Goal: Task Accomplishment & Management: Use online tool/utility

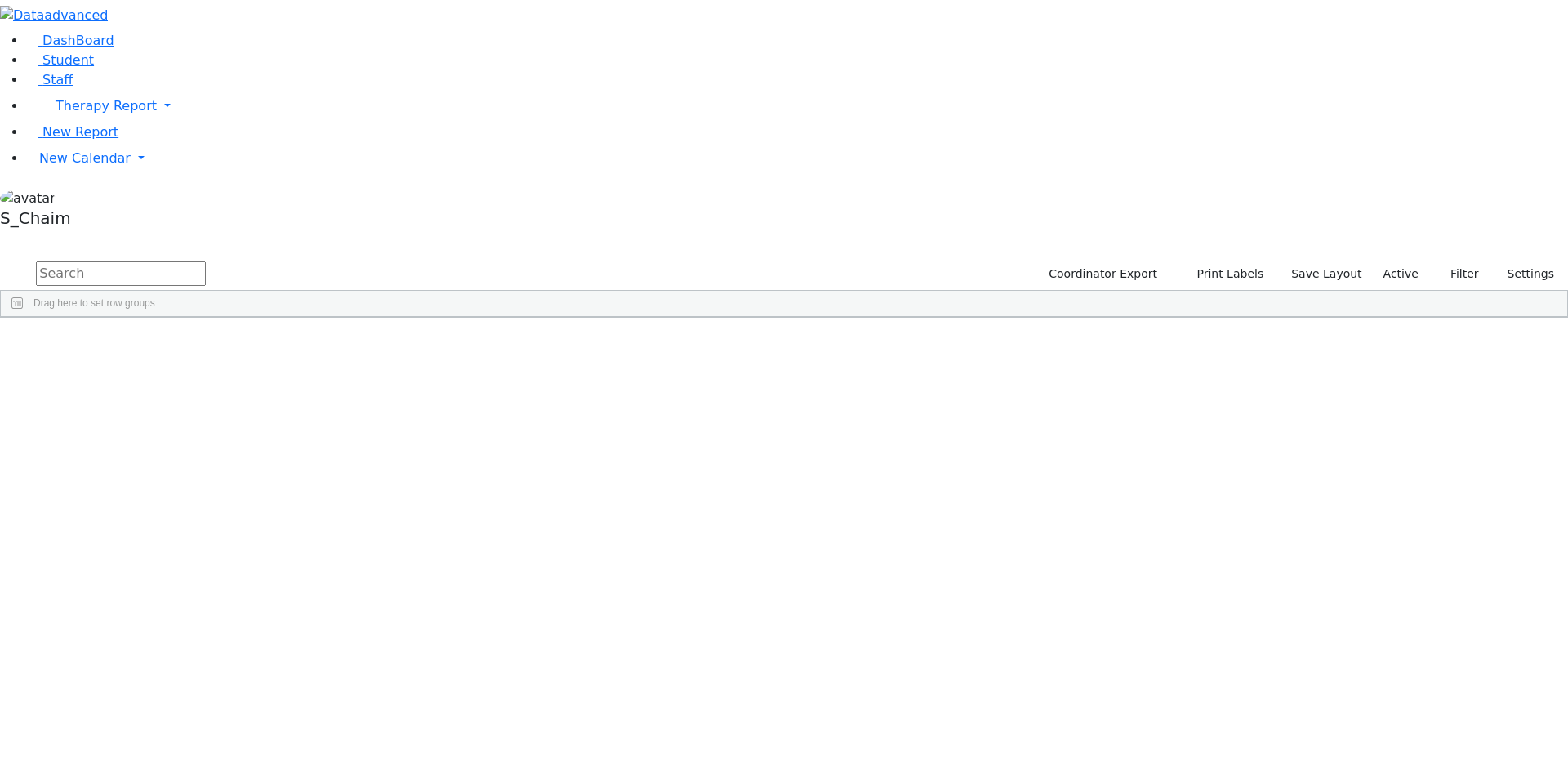
click at [853, 324] on span "Site" at bounding box center [845, 330] width 18 height 12
click at [50, 174] on link "New Calendar" at bounding box center [797, 159] width 1542 height 33
click at [75, 198] on span "Calendar" at bounding box center [64, 190] width 59 height 16
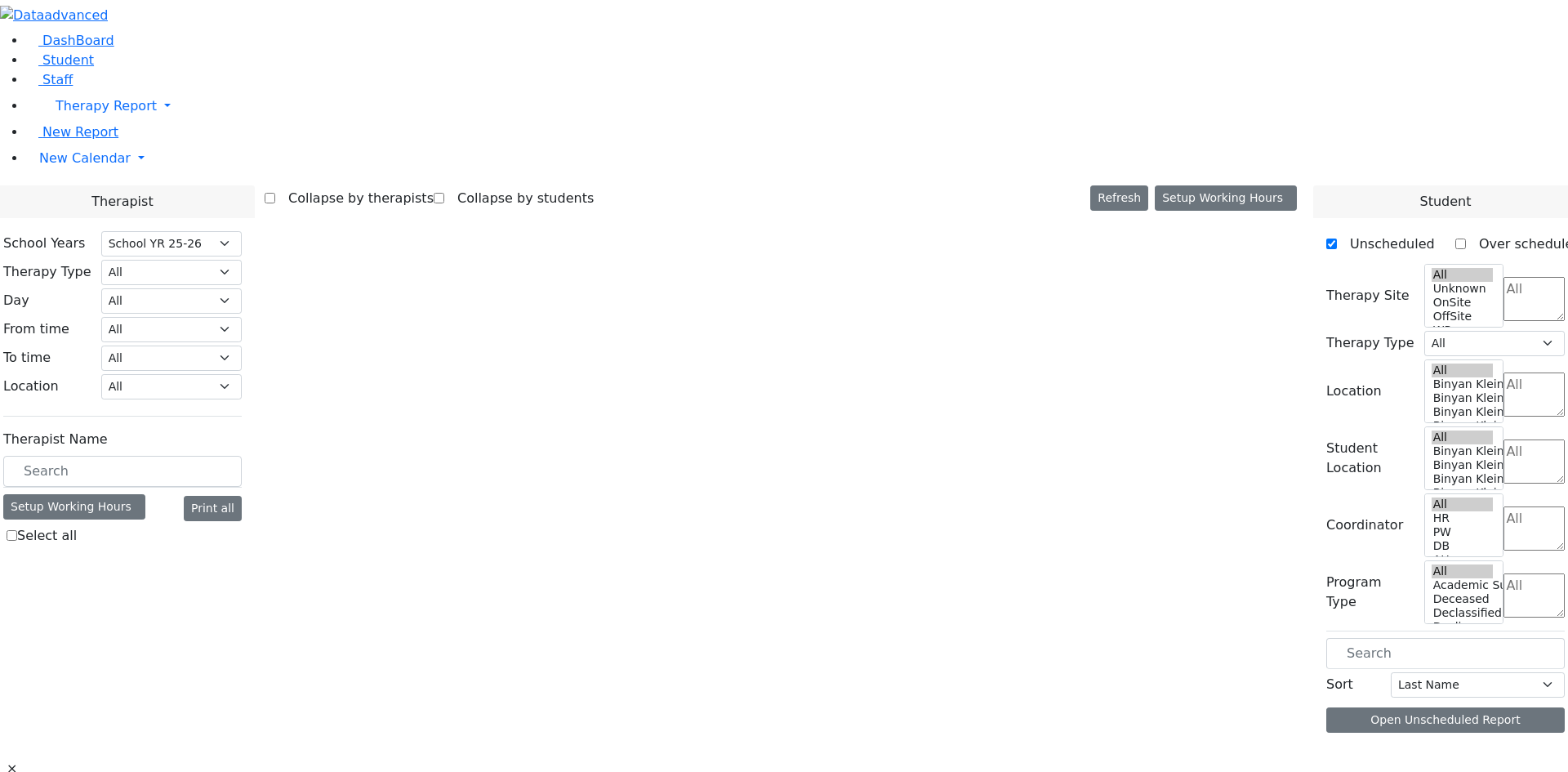
select select "212"
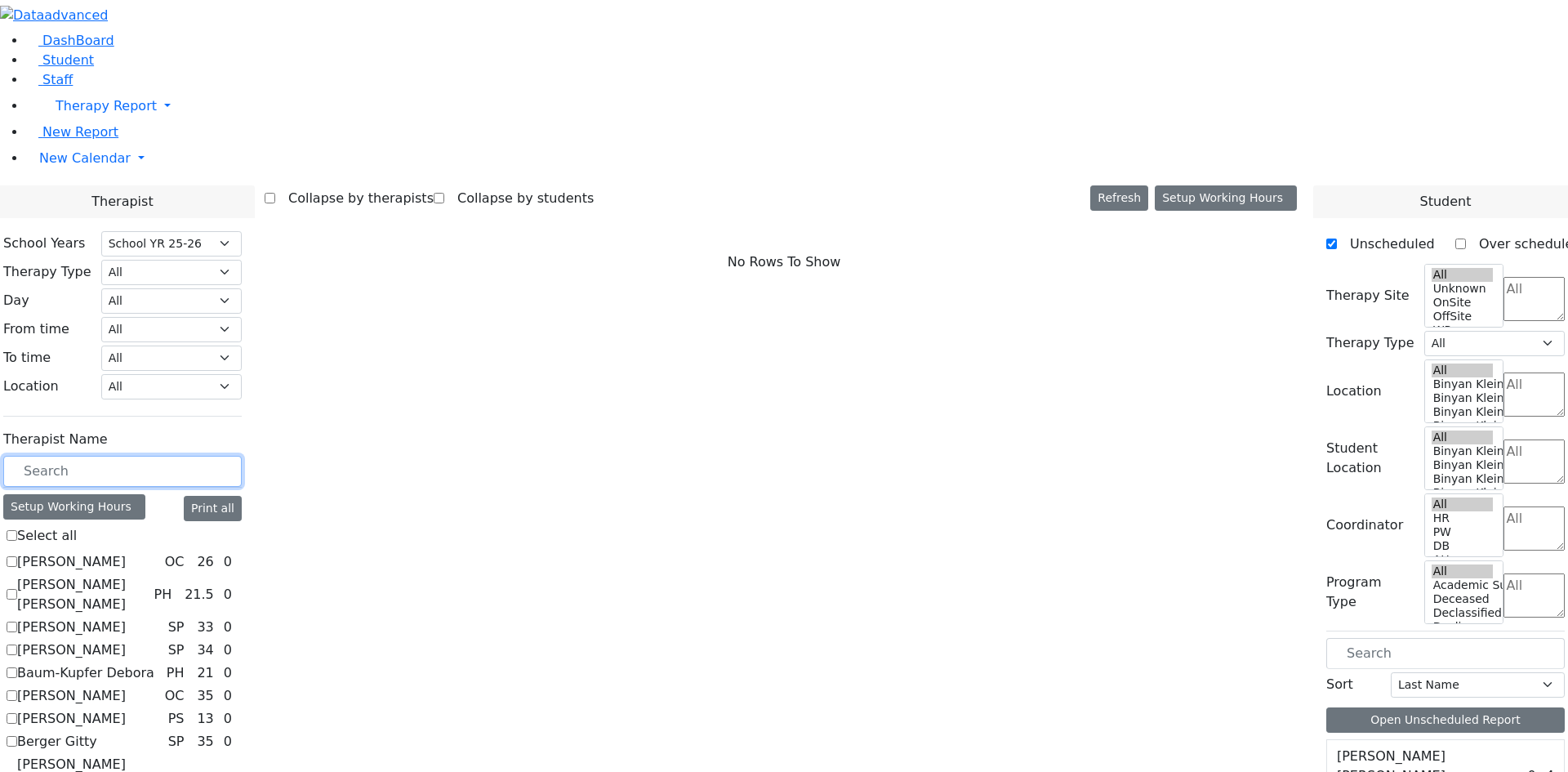
click at [241, 455] on input "text" at bounding box center [122, 471] width 238 height 31
type input "z"
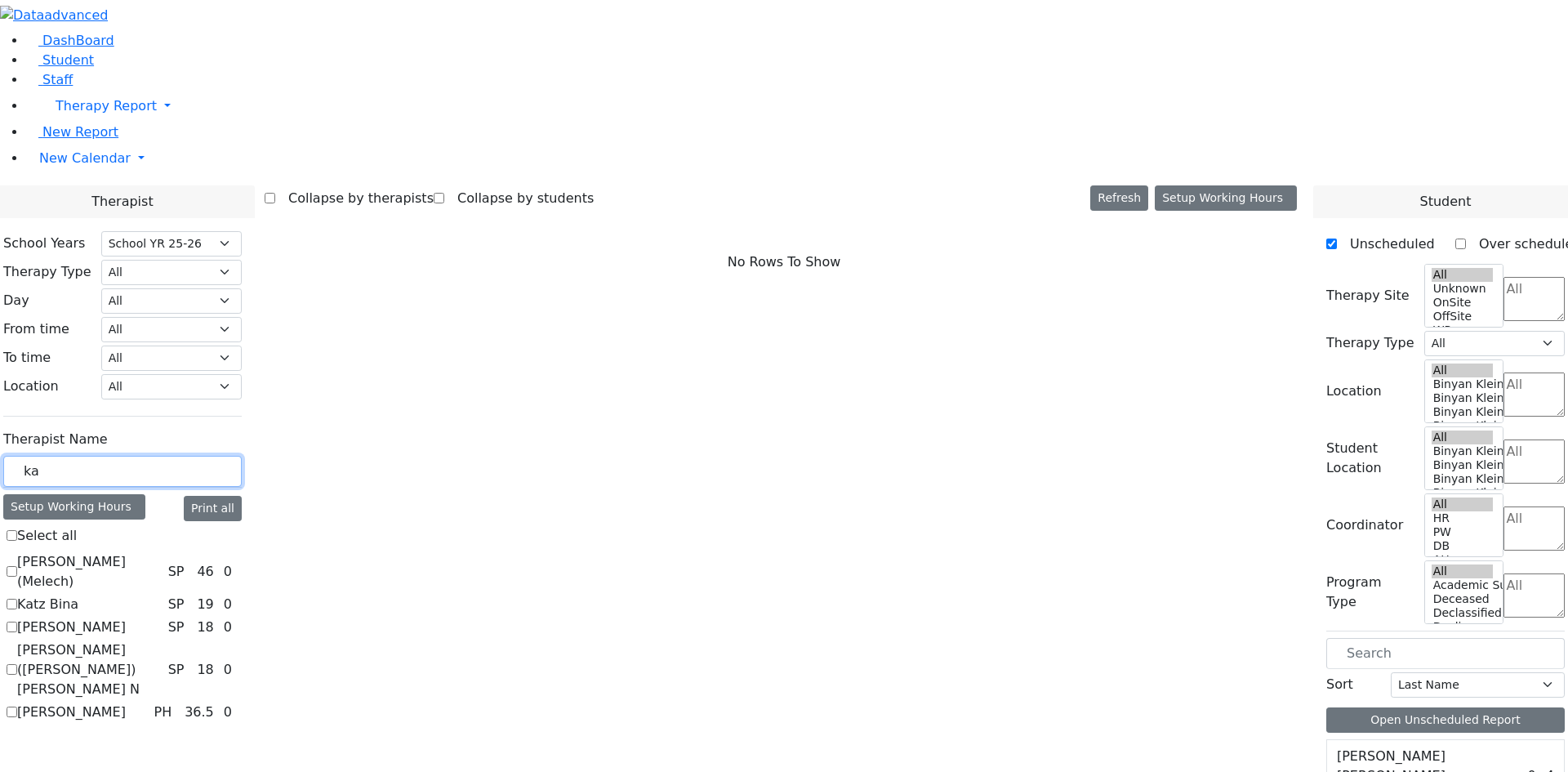
type input "k"
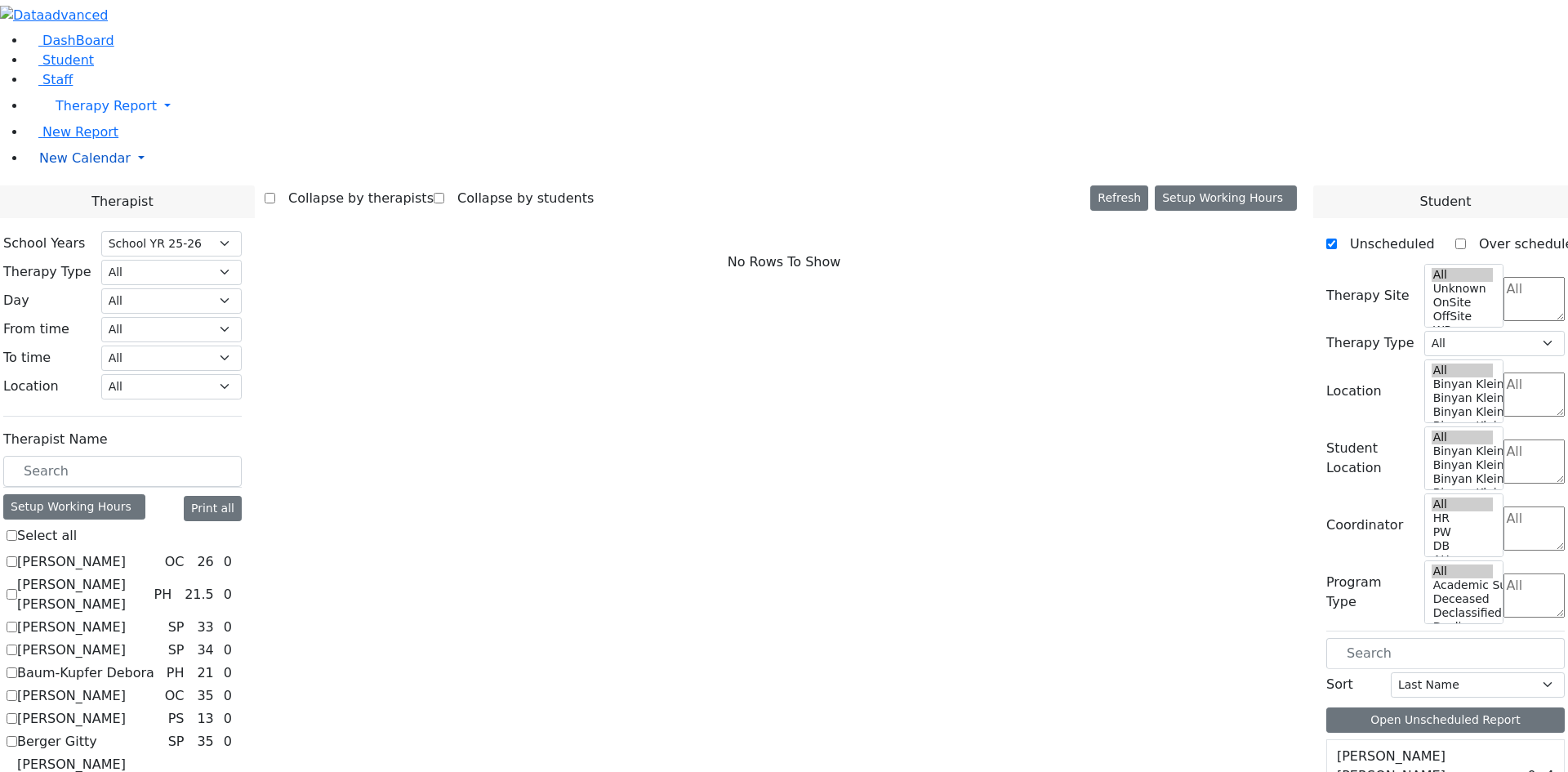
click at [107, 166] on span "New Calendar" at bounding box center [84, 158] width 92 height 16
click at [78, 218] on span "Teacher Report" at bounding box center [88, 210] width 98 height 16
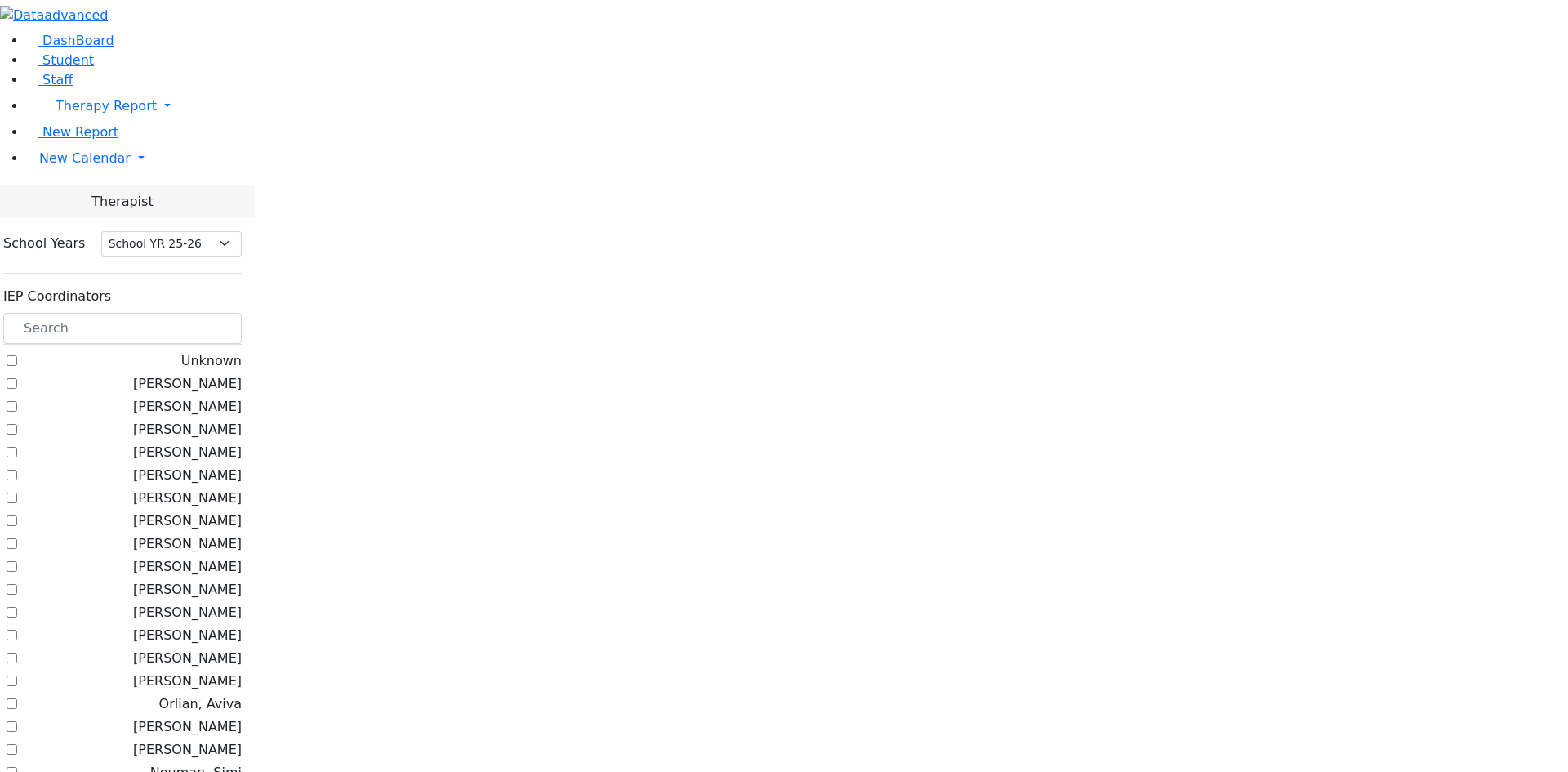
select select "212"
click at [241, 312] on input "text" at bounding box center [122, 328] width 238 height 31
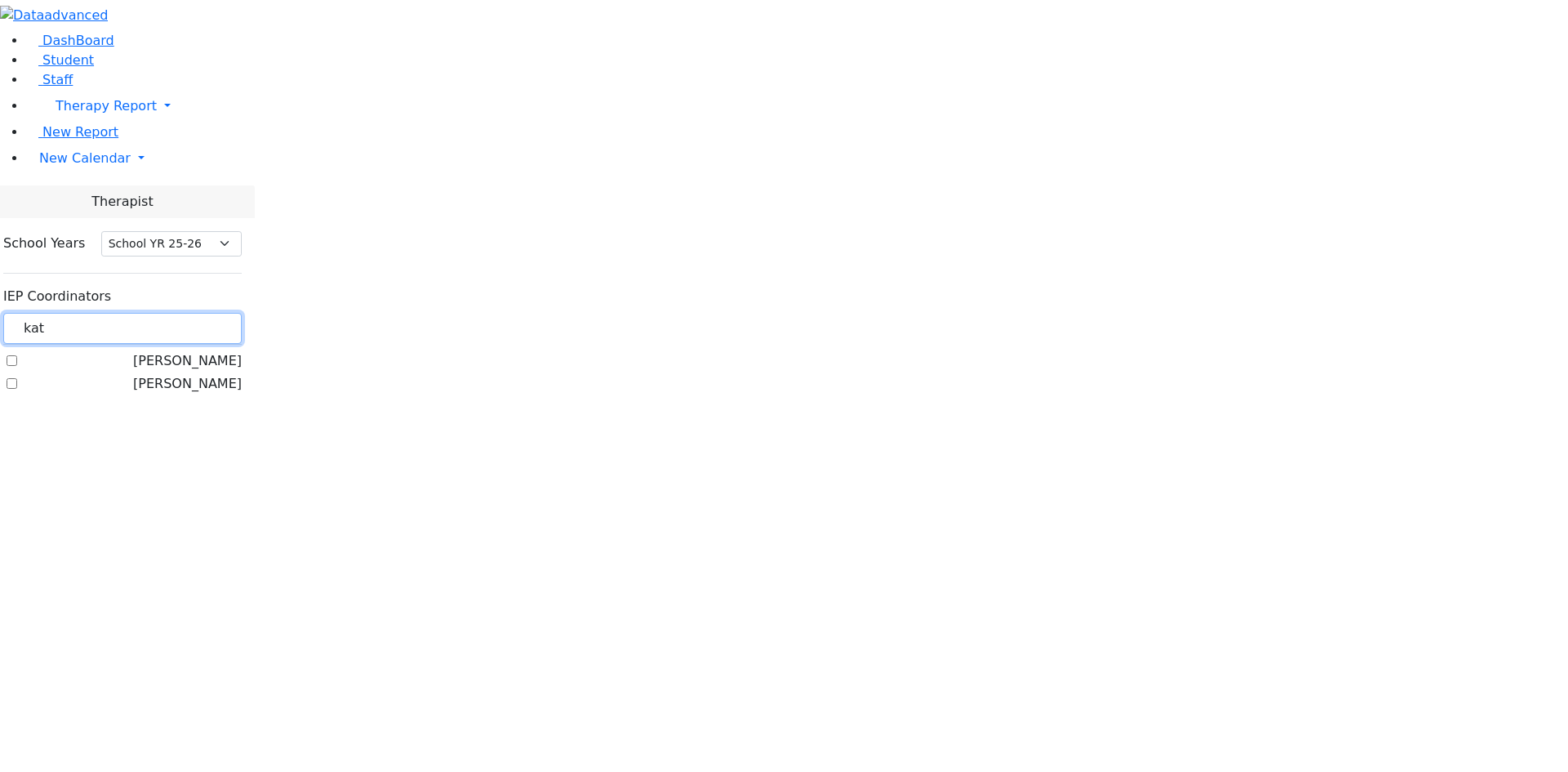
type input "kat"
click at [241, 374] on label "[PERSON_NAME]" at bounding box center [187, 384] width 108 height 20
click at [17, 378] on input "[PERSON_NAME]" at bounding box center [12, 383] width 11 height 11
checkbox input "true"
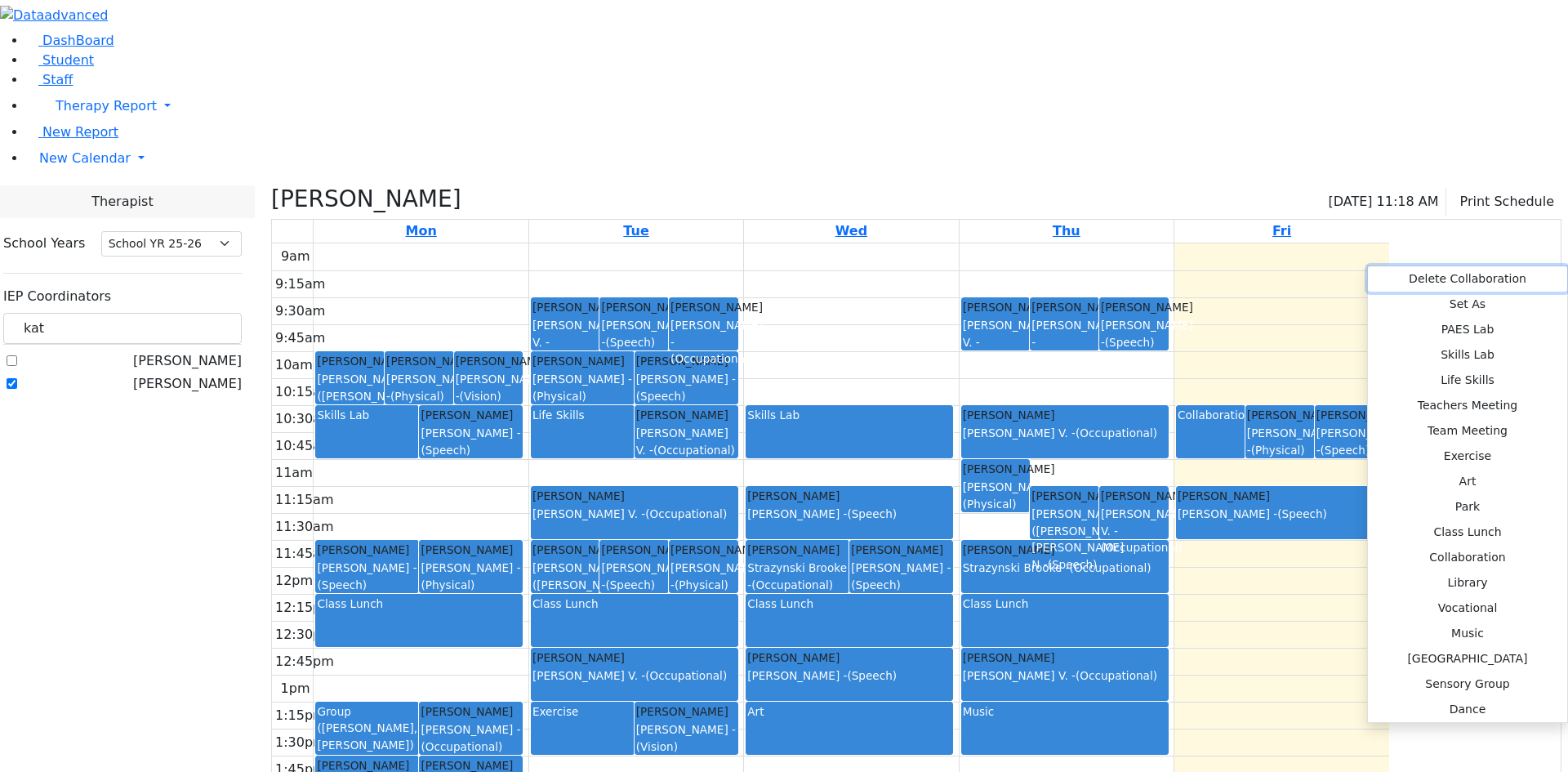
click at [1403, 282] on button "Delete Collaboration" at bounding box center [1467, 279] width 199 height 26
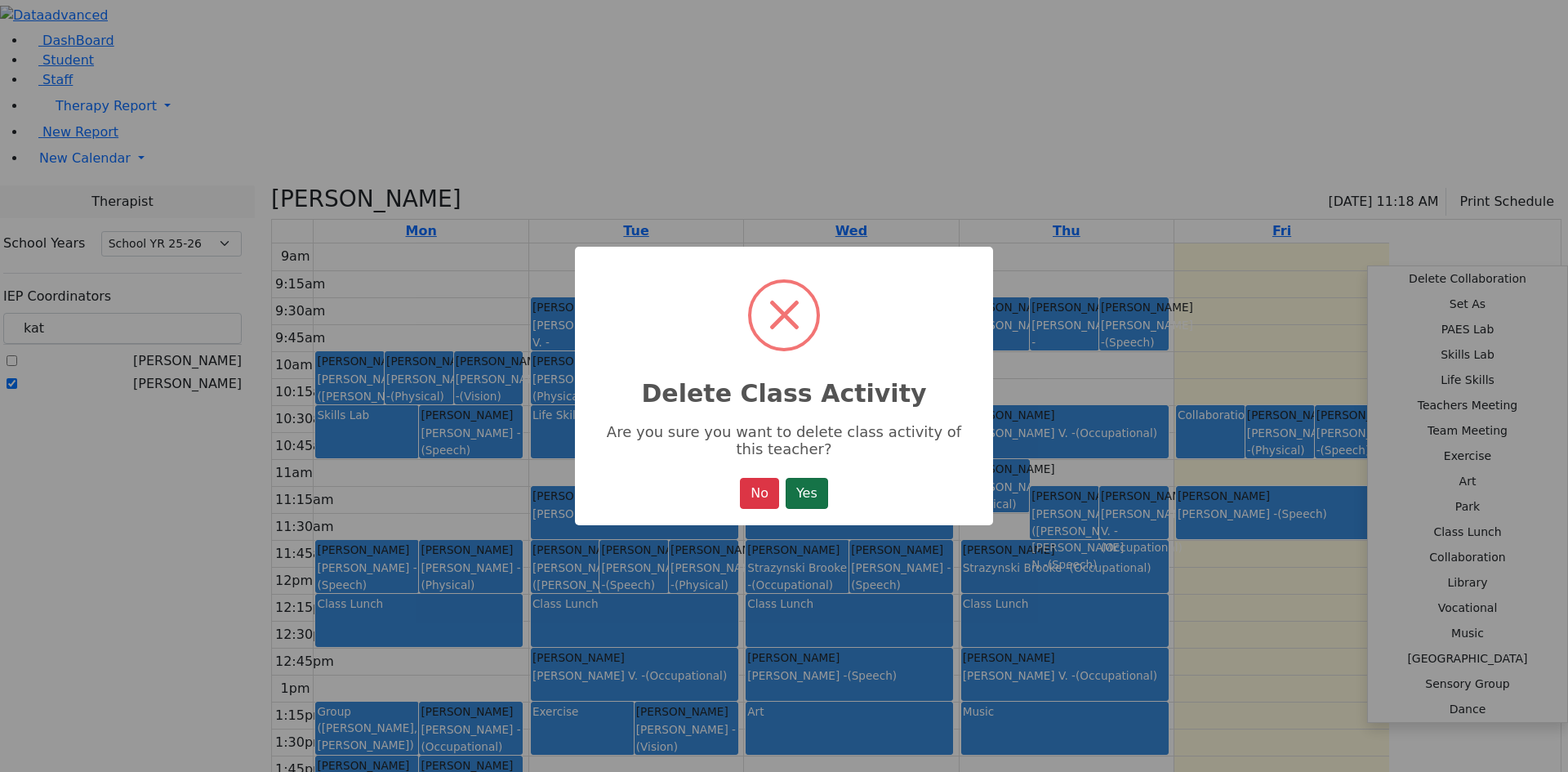
click at [808, 497] on button "Yes" at bounding box center [806, 493] width 42 height 31
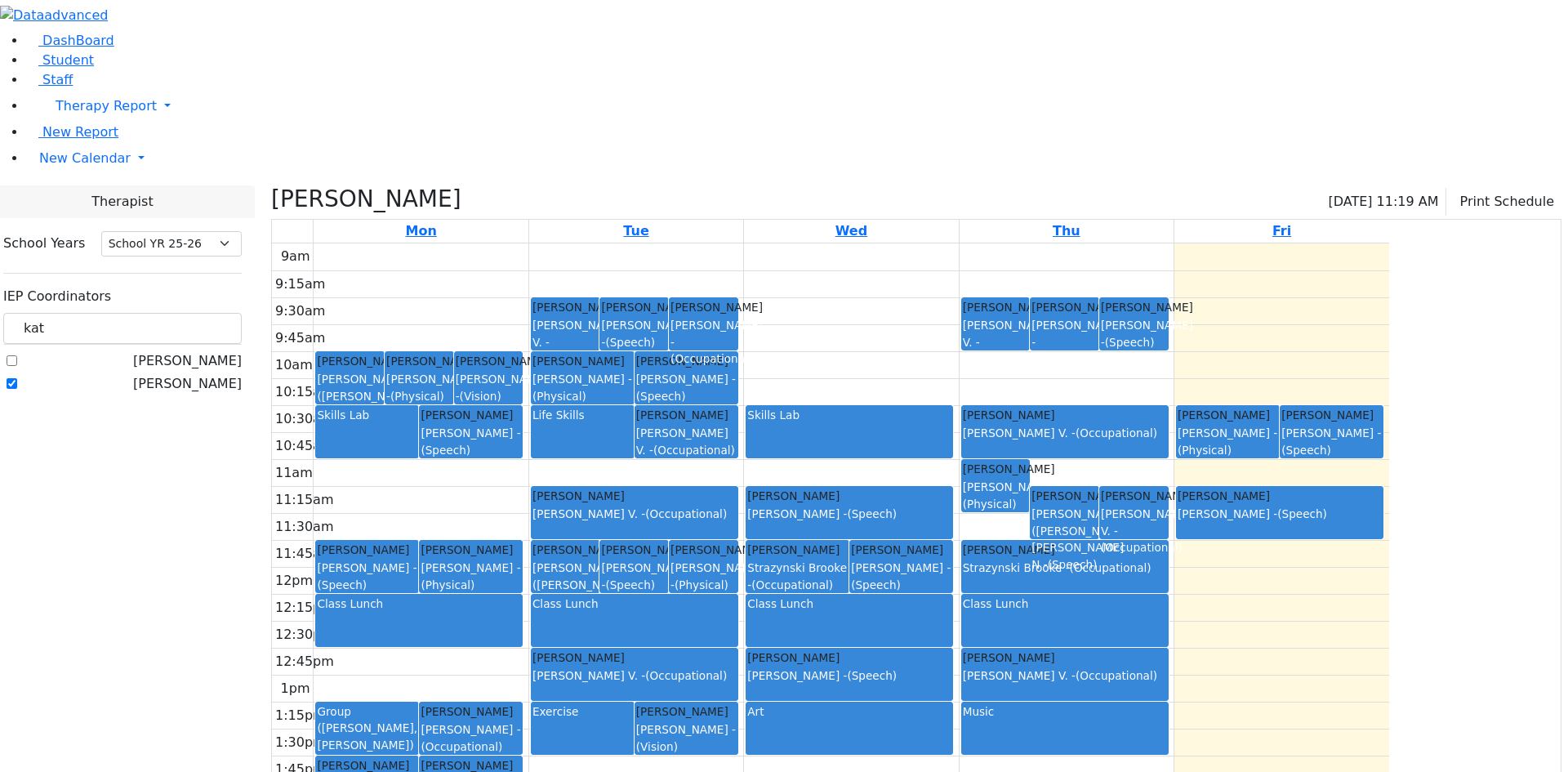
drag, startPoint x: 1333, startPoint y: 331, endPoint x: 1335, endPoint y: 364, distance: 33.1
click at [1335, 486] on link "Rolnitzky Moses Asok Pradeep - (Speech)" at bounding box center [1280, 512] width 207 height 53
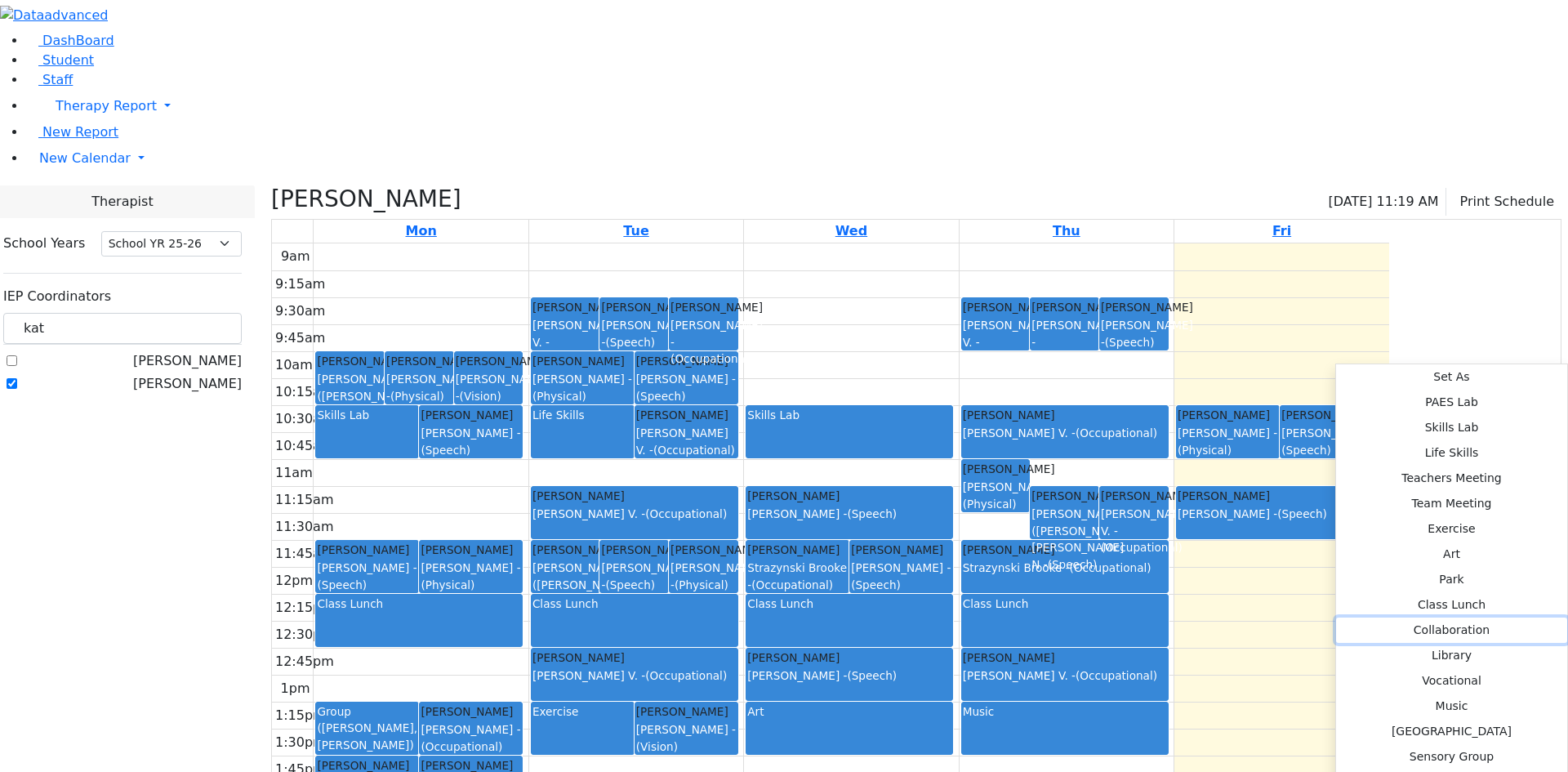
click at [1336, 617] on button "Collaboration" at bounding box center [1451, 630] width 231 height 26
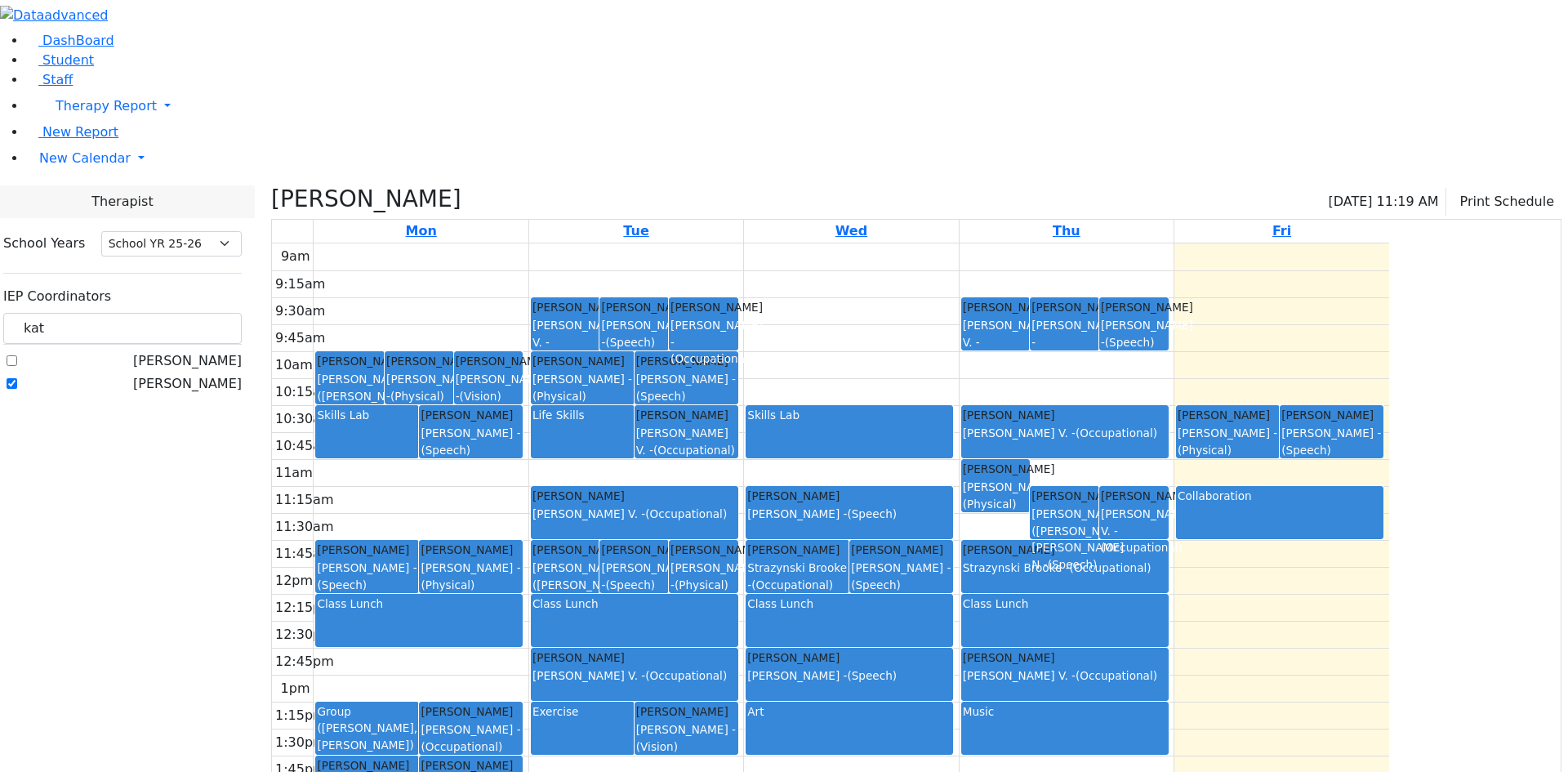
drag, startPoint x: 1489, startPoint y: 349, endPoint x: 1489, endPoint y: 379, distance: 30.0
click at [1389, 379] on div "9am 9:15am 9:30am 9:45am 10am 10:15am 10:30am 10:45am 11am 11:15am 11:30am 11:4…" at bounding box center [830, 566] width 1117 height 646
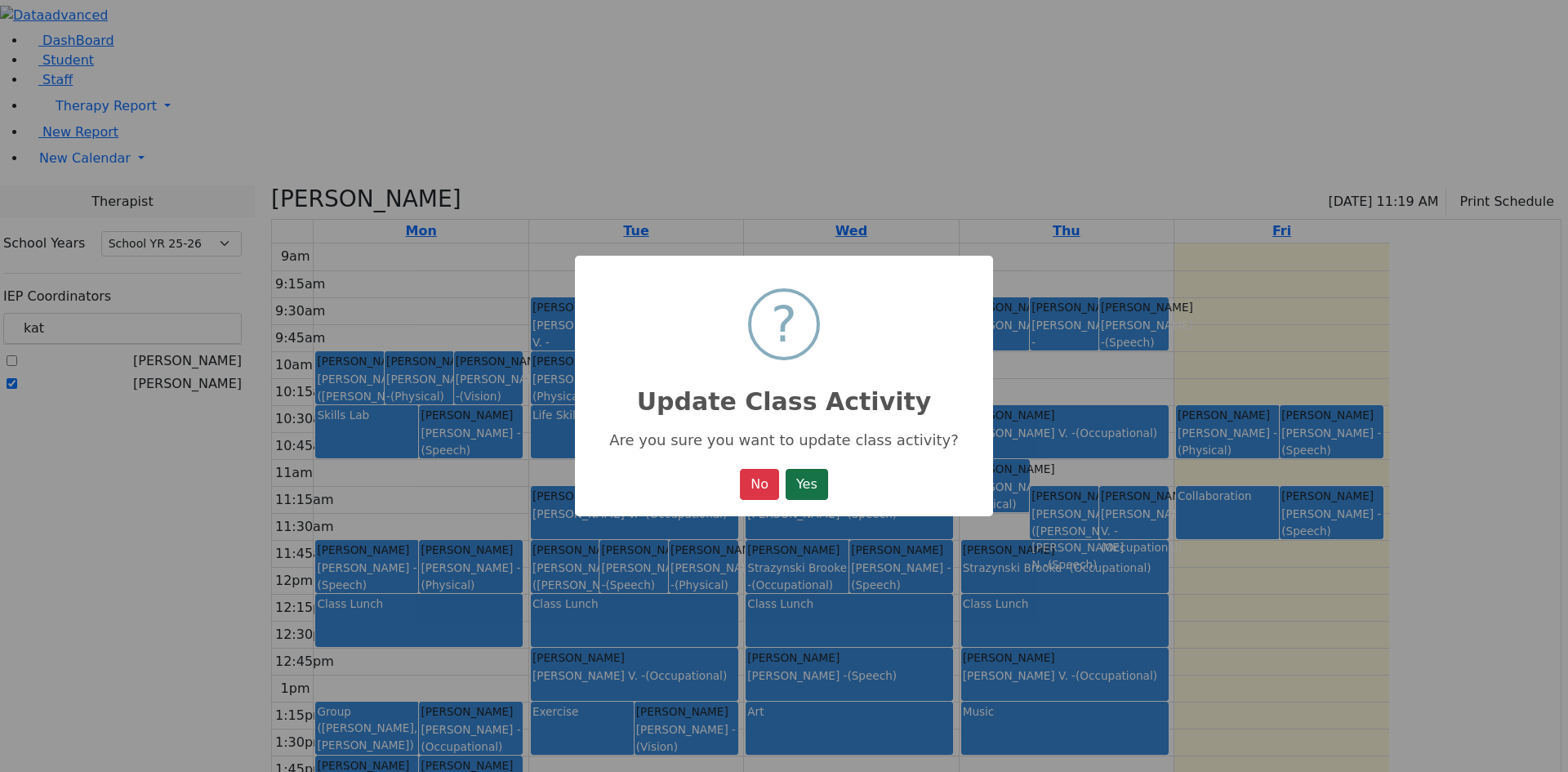
click at [817, 483] on button "Yes" at bounding box center [806, 484] width 42 height 31
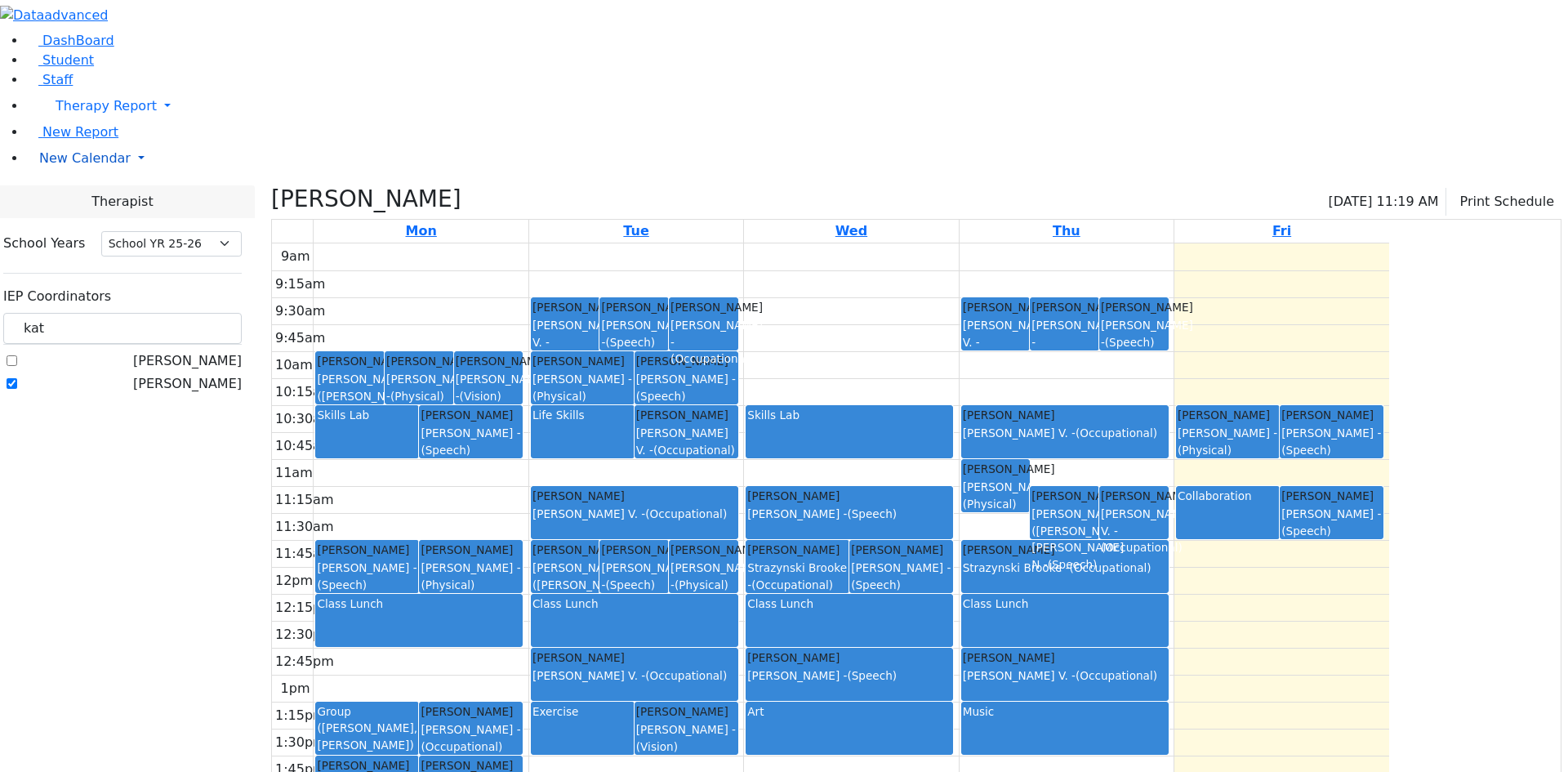
click at [89, 166] on span "New Calendar" at bounding box center [84, 158] width 92 height 16
click at [92, 198] on span "Calendar" at bounding box center [64, 190] width 59 height 16
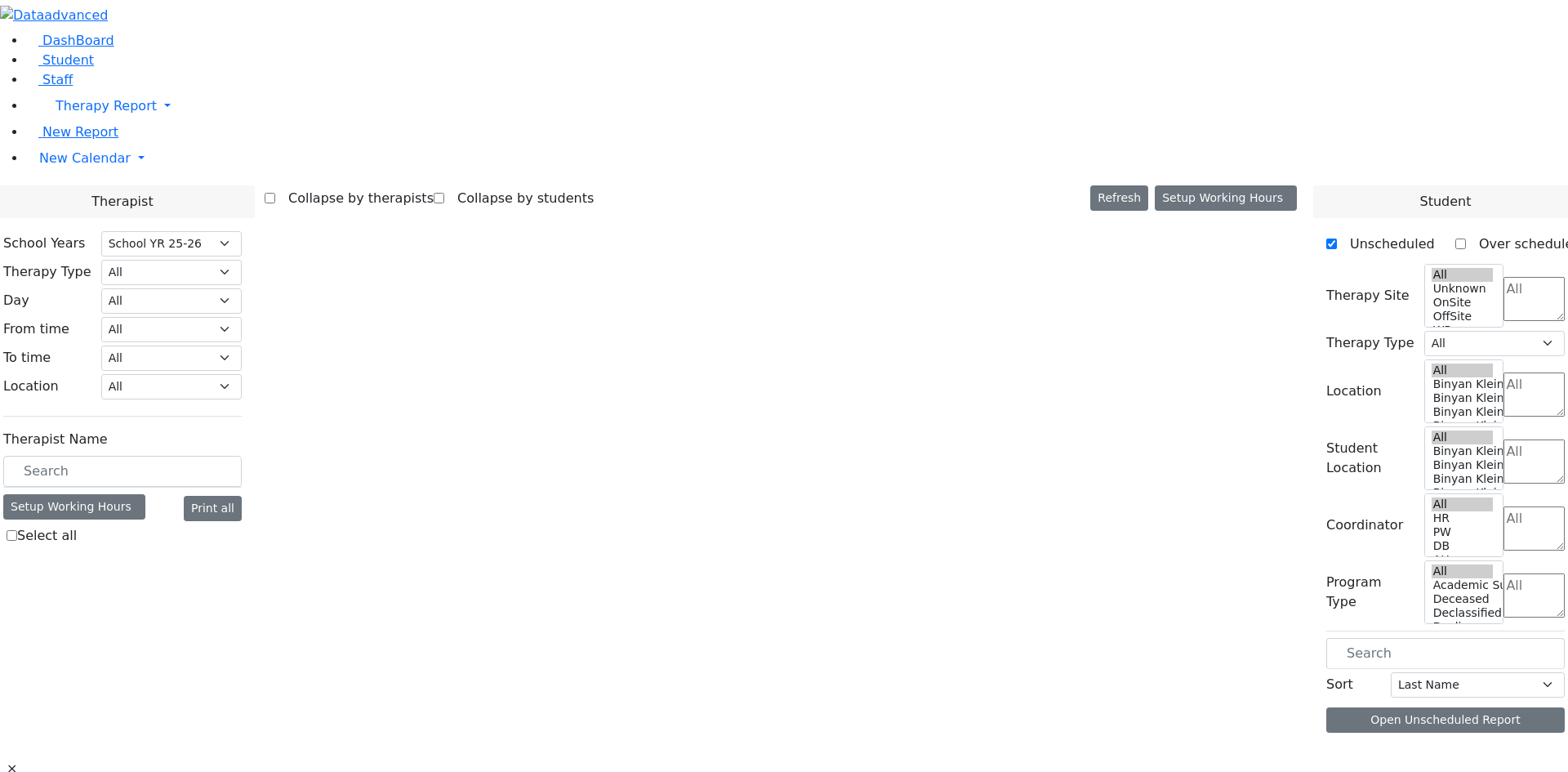
select select "212"
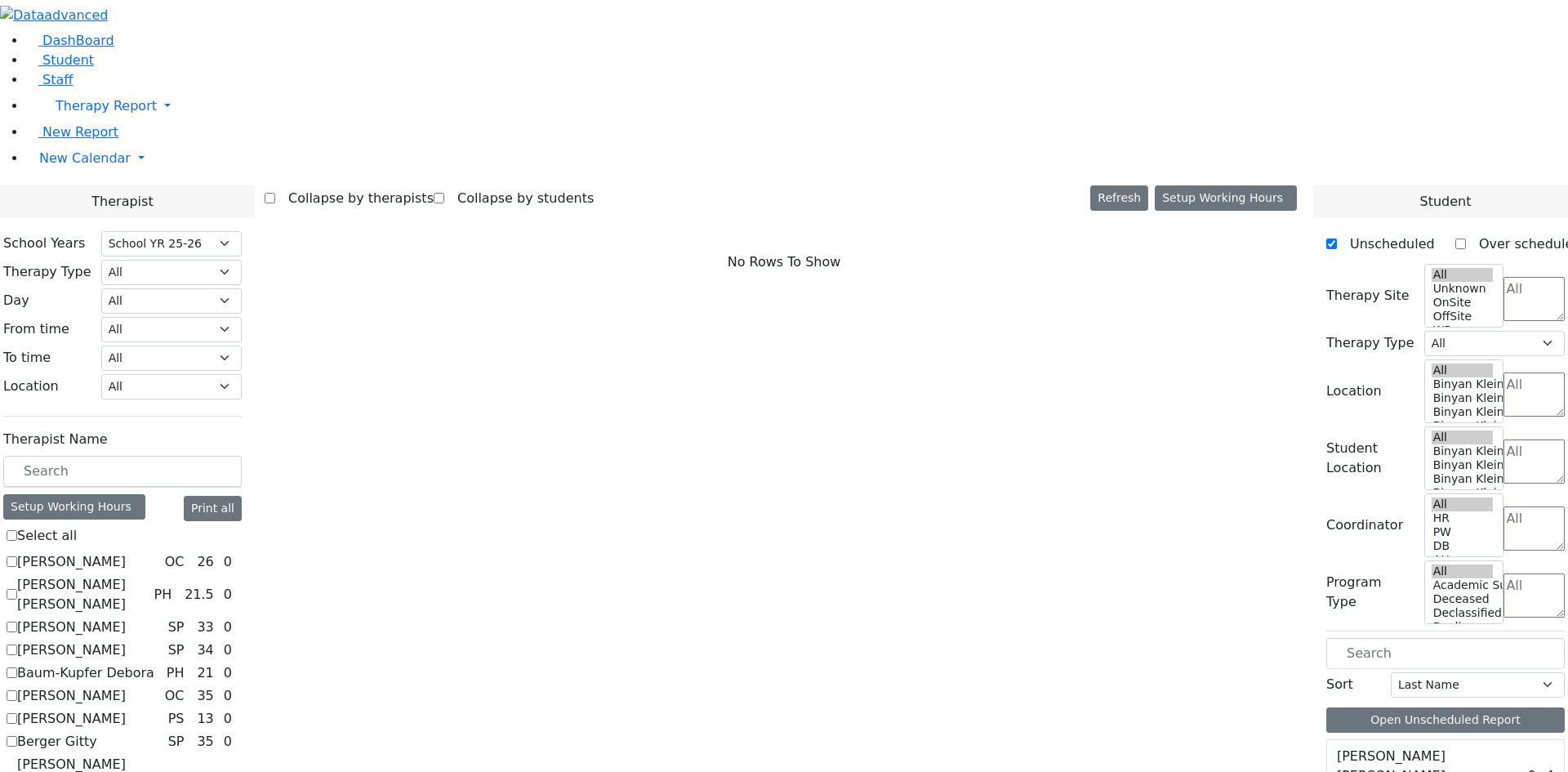
click at [126, 617] on label "[PERSON_NAME]" at bounding box center [71, 627] width 108 height 20
click at [17, 622] on input "[PERSON_NAME]" at bounding box center [12, 627] width 11 height 11
checkbox input "true"
select select "3"
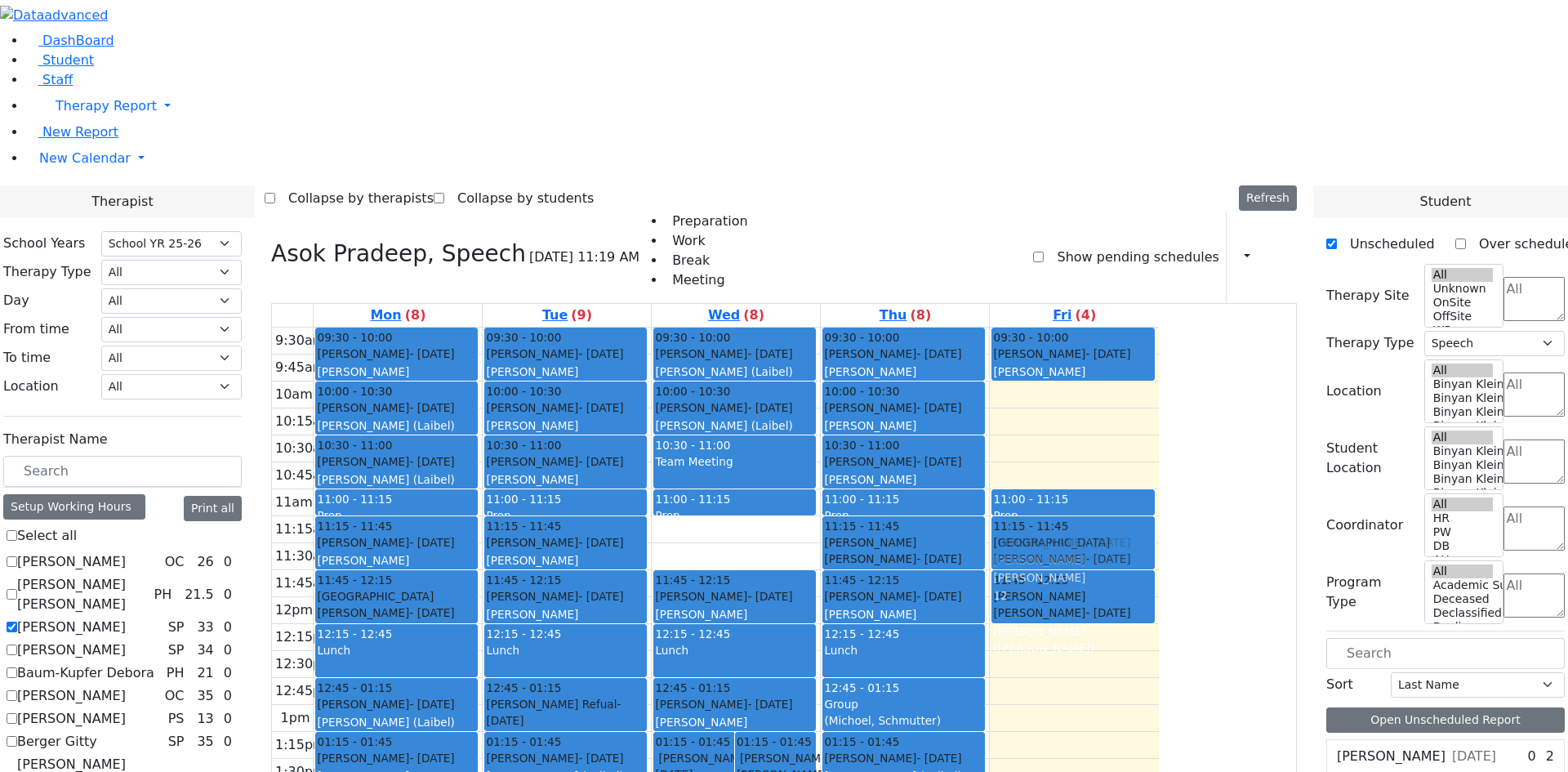
drag, startPoint x: 1259, startPoint y: 222, endPoint x: 1258, endPoint y: 310, distance: 88.0
click at [1159, 327] on div "09:30 - 10:00 Breuer Chesky - 08/14/2012 Weber, Joseph 10:30 - 11:00 Neshuma Sc…" at bounding box center [1074, 623] width 169 height 593
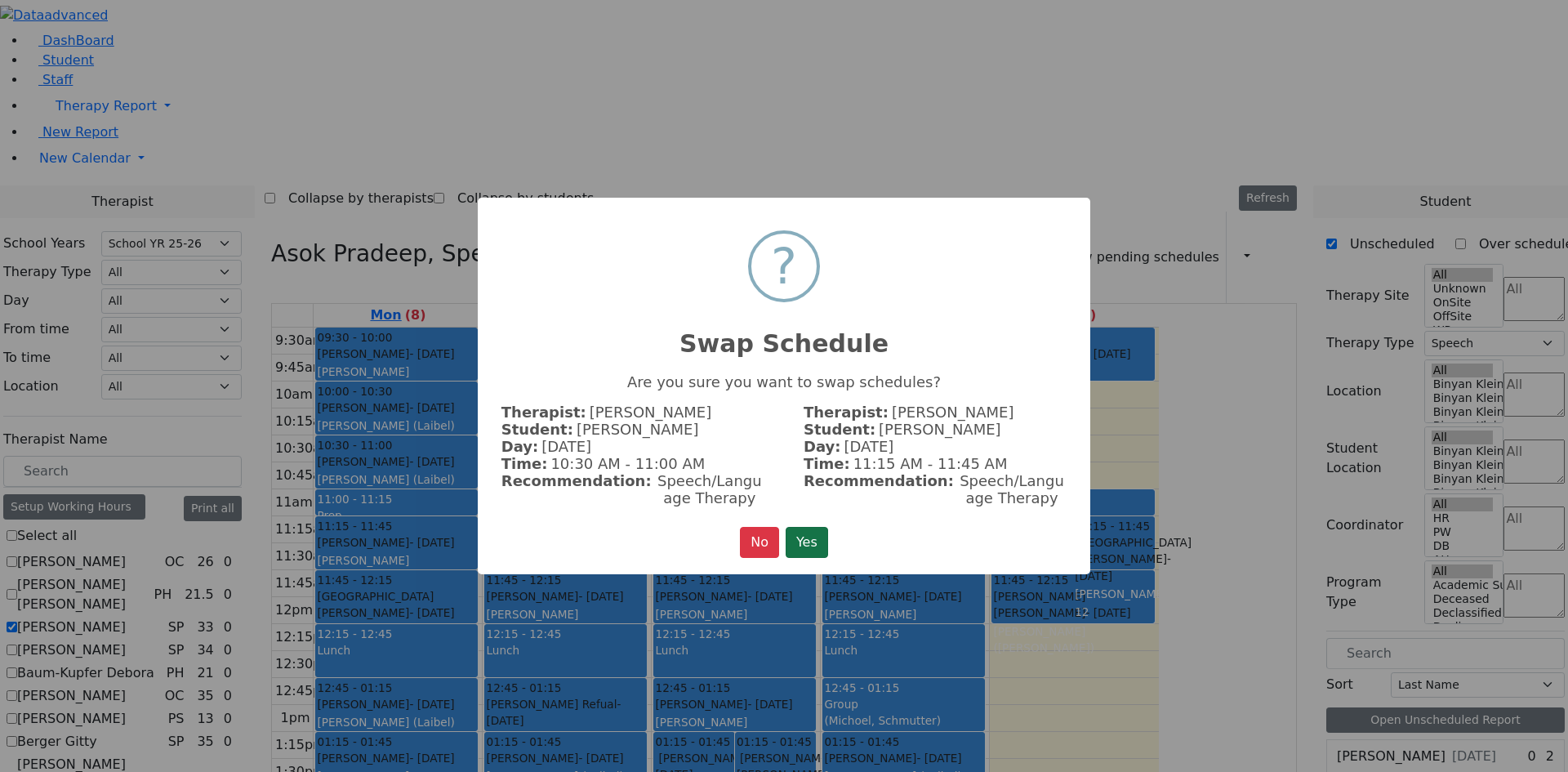
click at [827, 546] on button "Yes" at bounding box center [806, 542] width 42 height 31
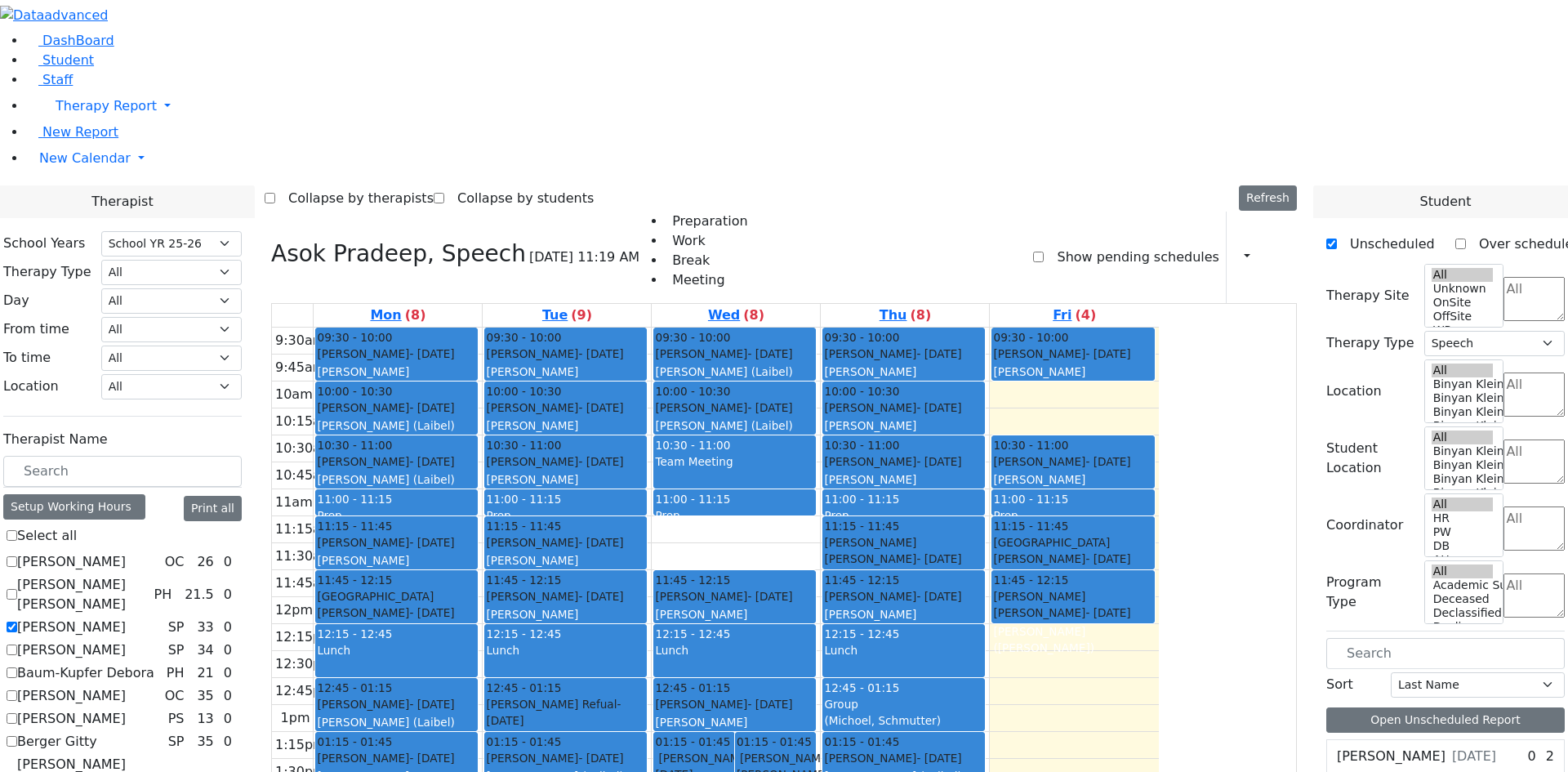
click at [126, 617] on label "[PERSON_NAME]" at bounding box center [71, 627] width 108 height 20
click at [17, 622] on input "[PERSON_NAME]" at bounding box center [12, 627] width 11 height 11
checkbox input "false"
select select
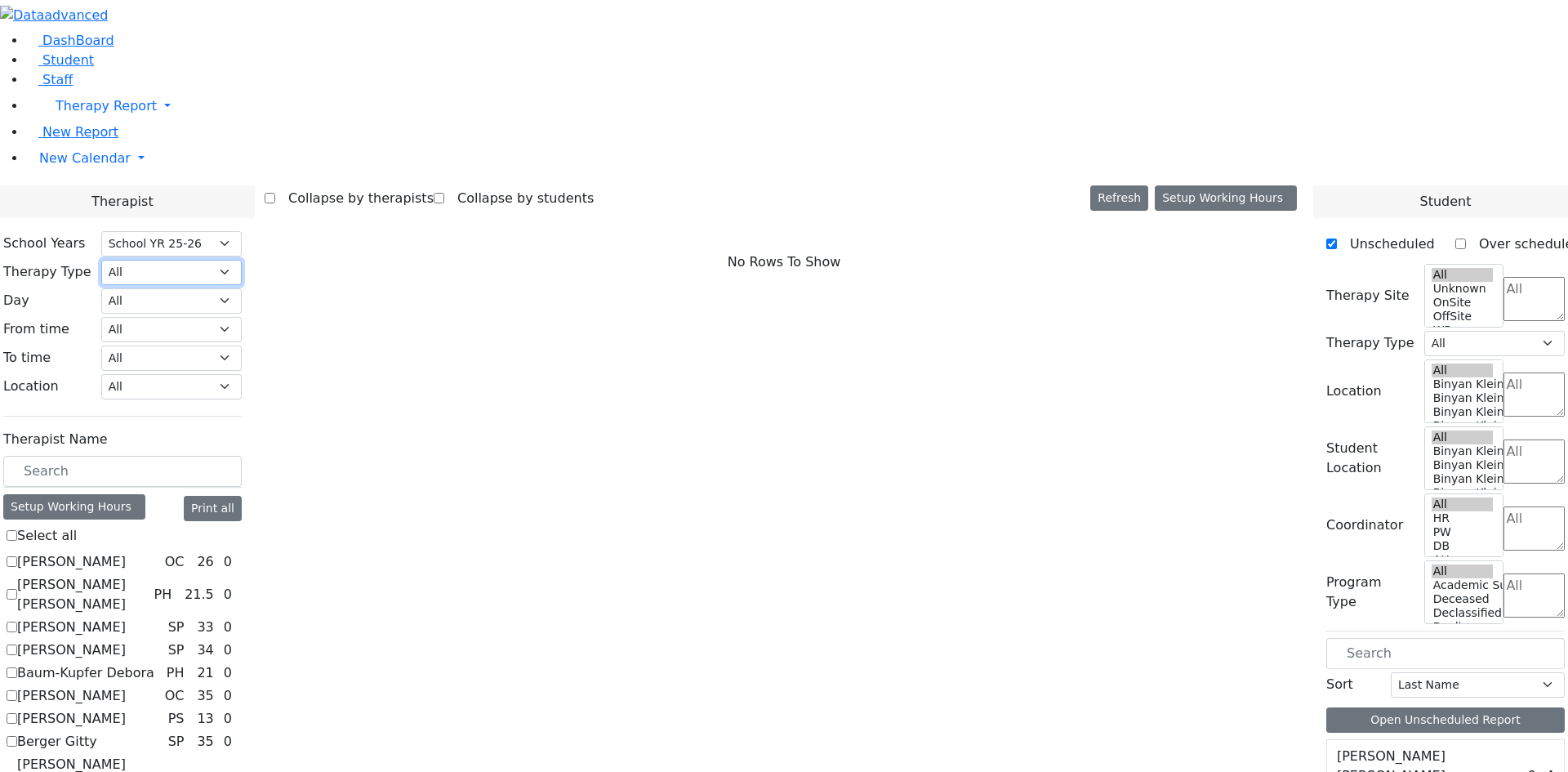
click at [241, 260] on select "All Psych Hearing Vision Speech Physical Occupational" at bounding box center [172, 272] width 141 height 26
select select "2"
click at [241, 260] on select "All Psych Hearing Vision Speech Physical Occupational" at bounding box center [172, 272] width 141 height 26
select select "2"
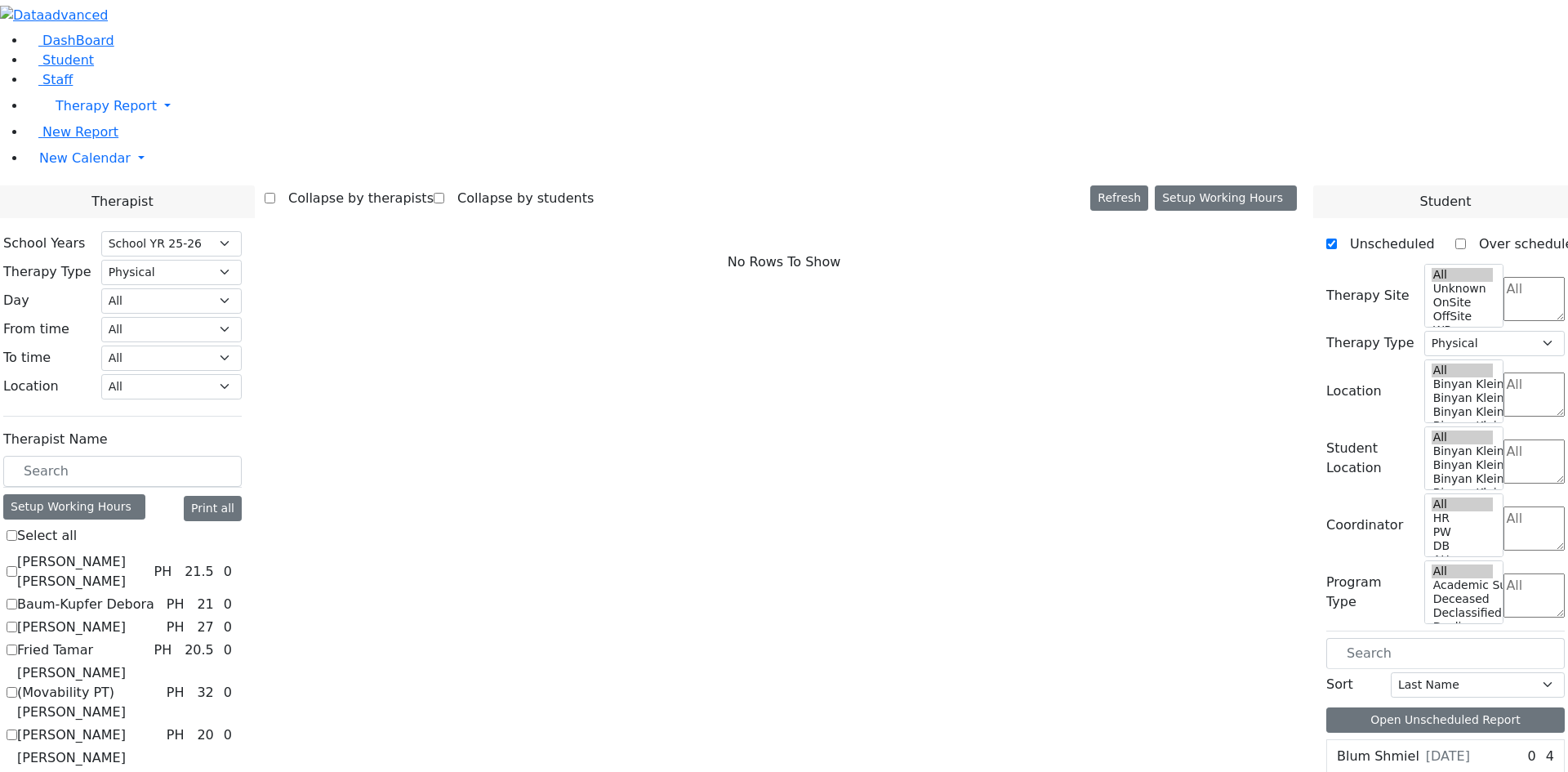
click at [126, 617] on label "[PERSON_NAME]" at bounding box center [71, 627] width 108 height 20
click at [17, 622] on input "[PERSON_NAME]" at bounding box center [12, 627] width 11 height 11
checkbox input "true"
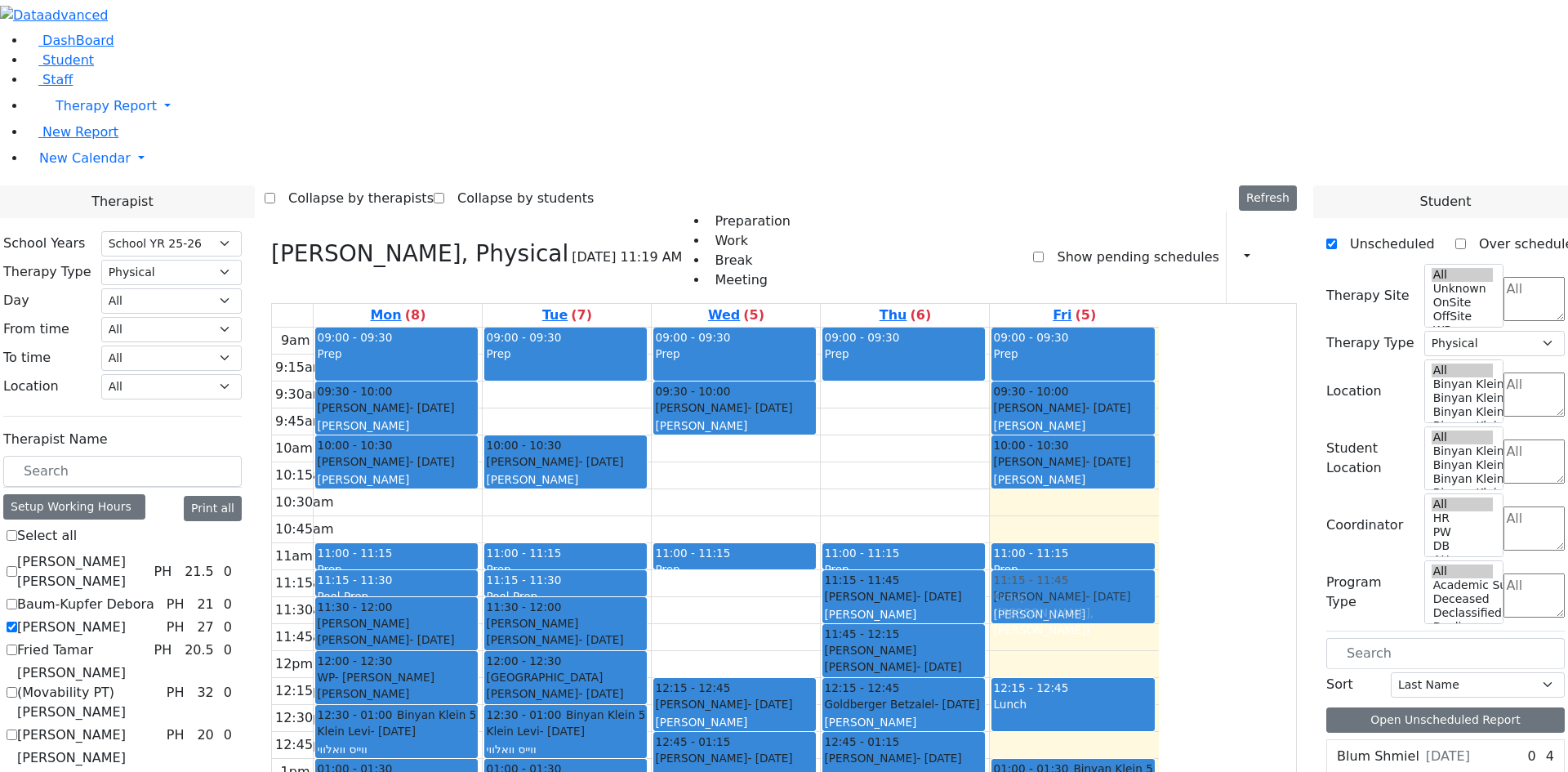
drag, startPoint x: 1192, startPoint y: 285, endPoint x: 1193, endPoint y: 376, distance: 91.0
click at [1159, 376] on div "09:00 - 09:30 Prep 09:30 - 10:00 Falkowitz Yitzchok - 05/20/2014 Volfman Dovid …" at bounding box center [1074, 650] width 169 height 646
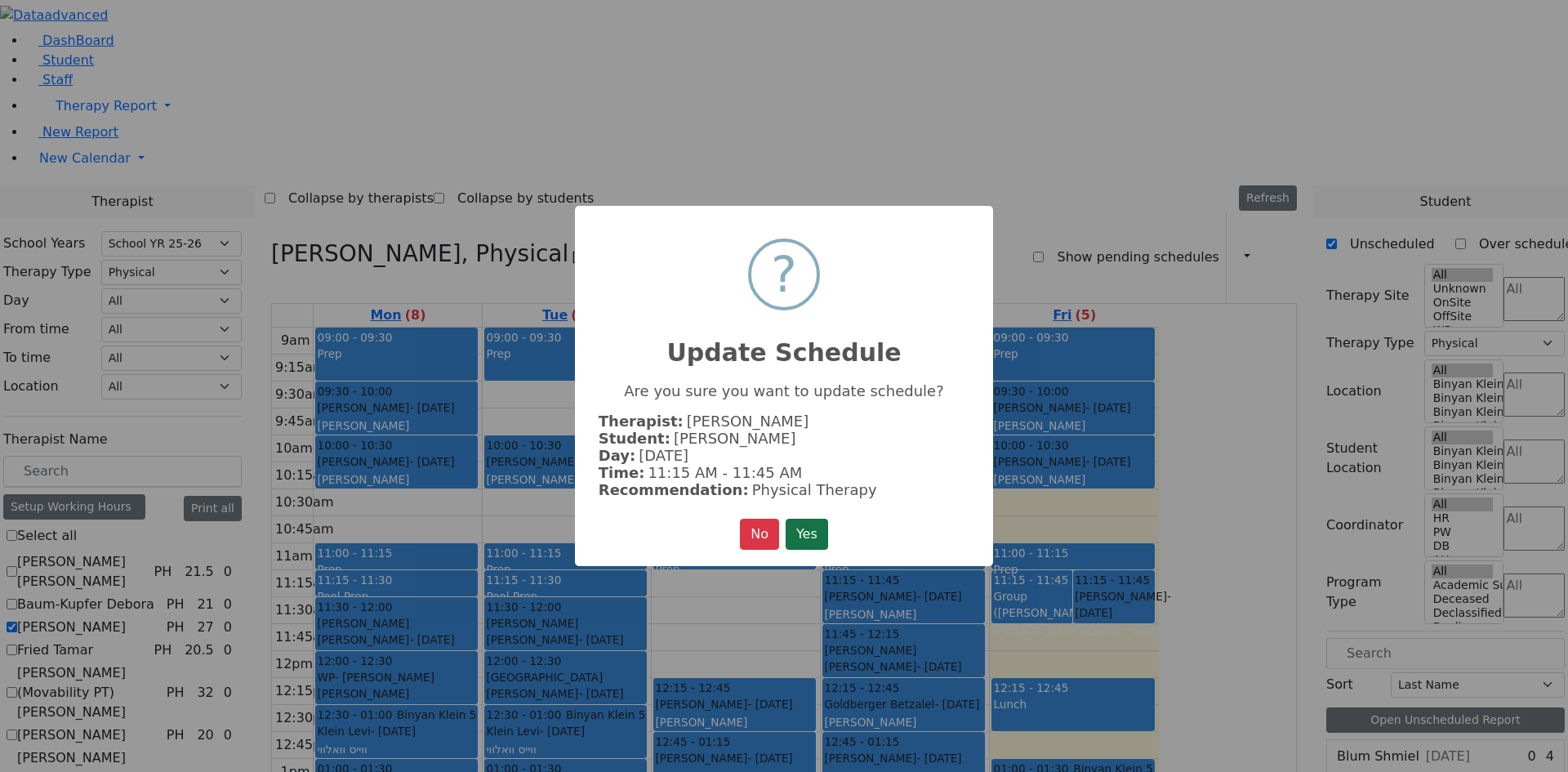
click at [810, 531] on button "Yes" at bounding box center [806, 534] width 42 height 31
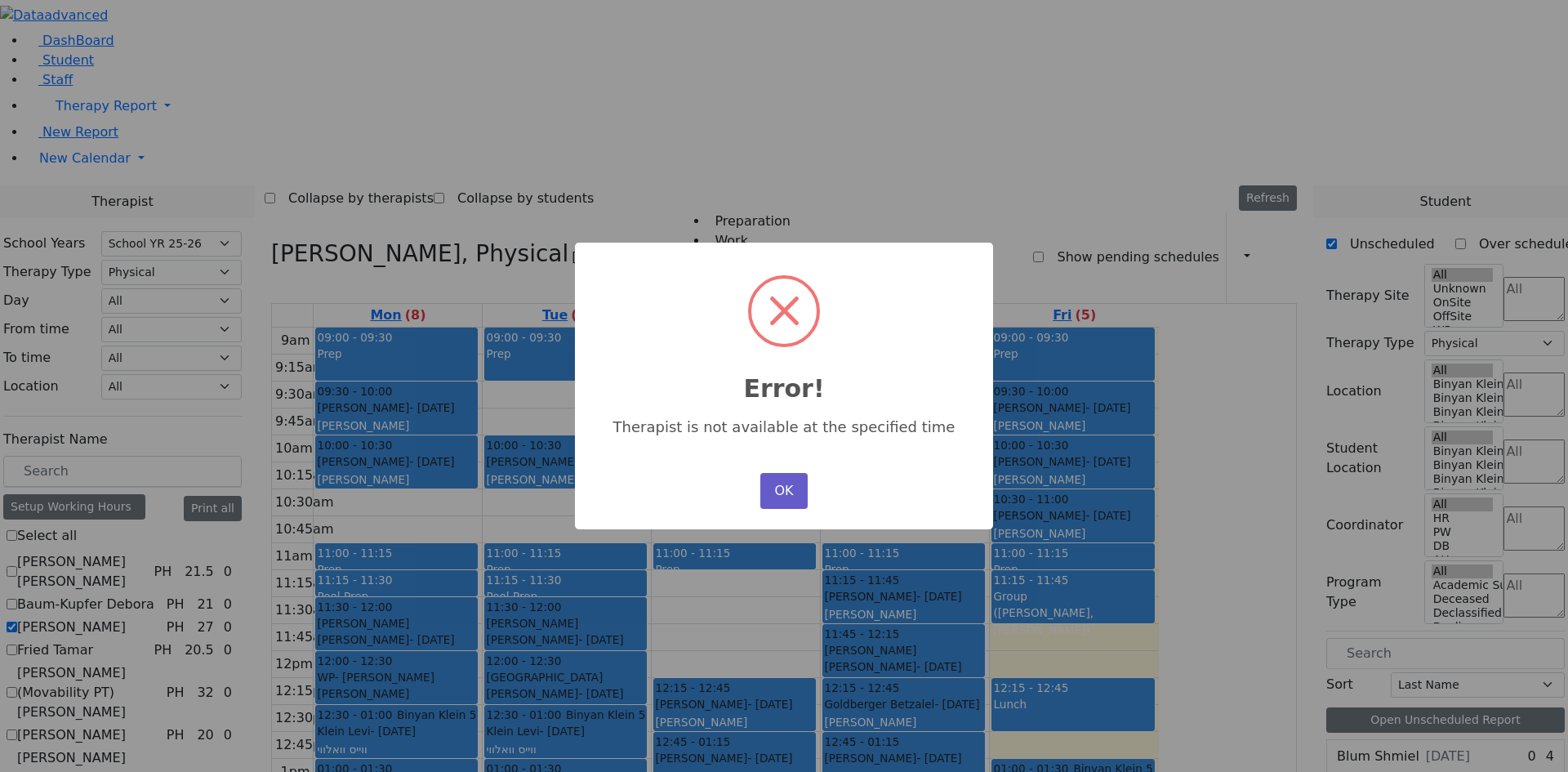
click at [770, 490] on button "OK" at bounding box center [784, 490] width 47 height 36
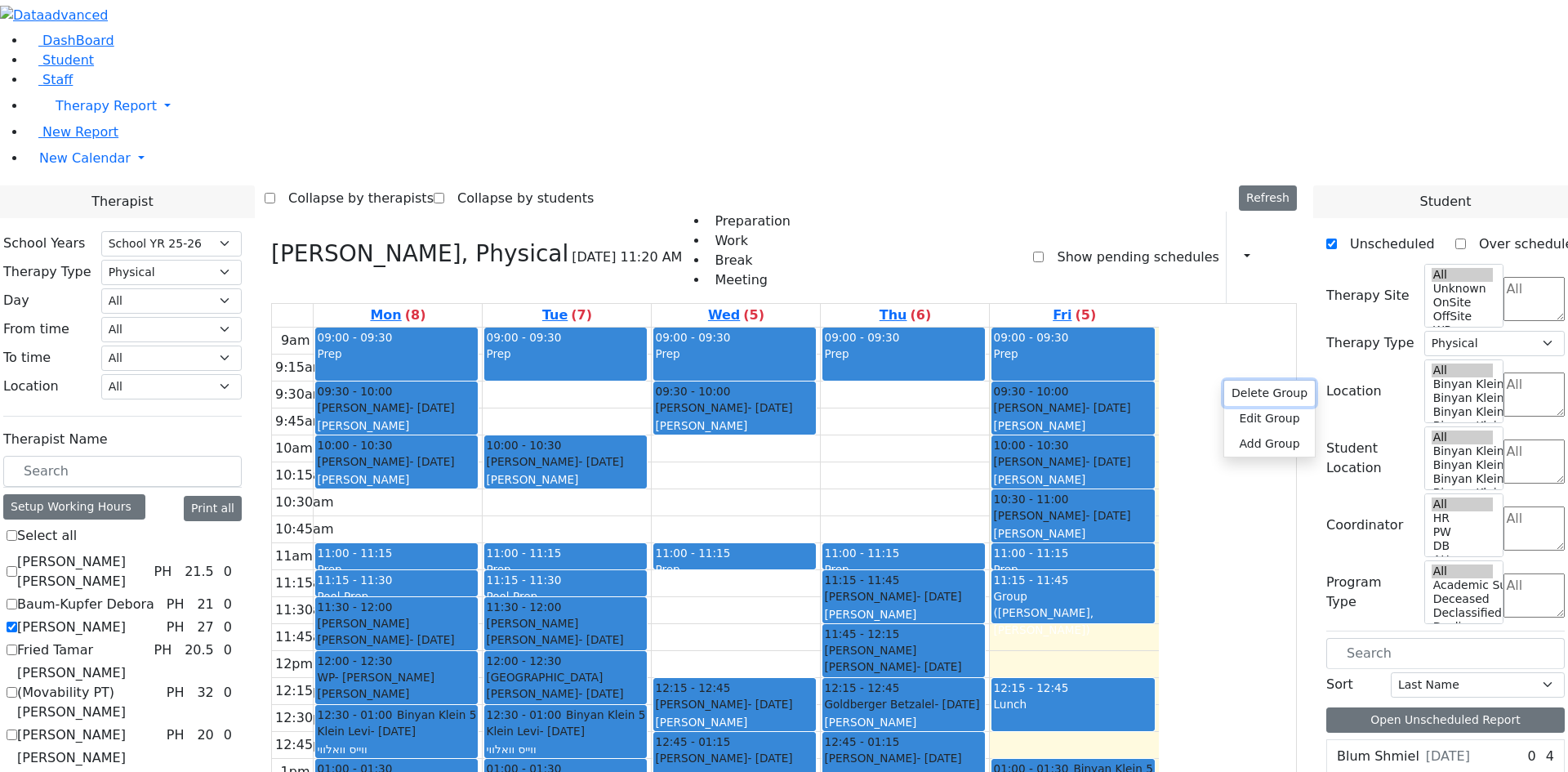
click at [1255, 393] on button "Delete Group" at bounding box center [1270, 393] width 91 height 26
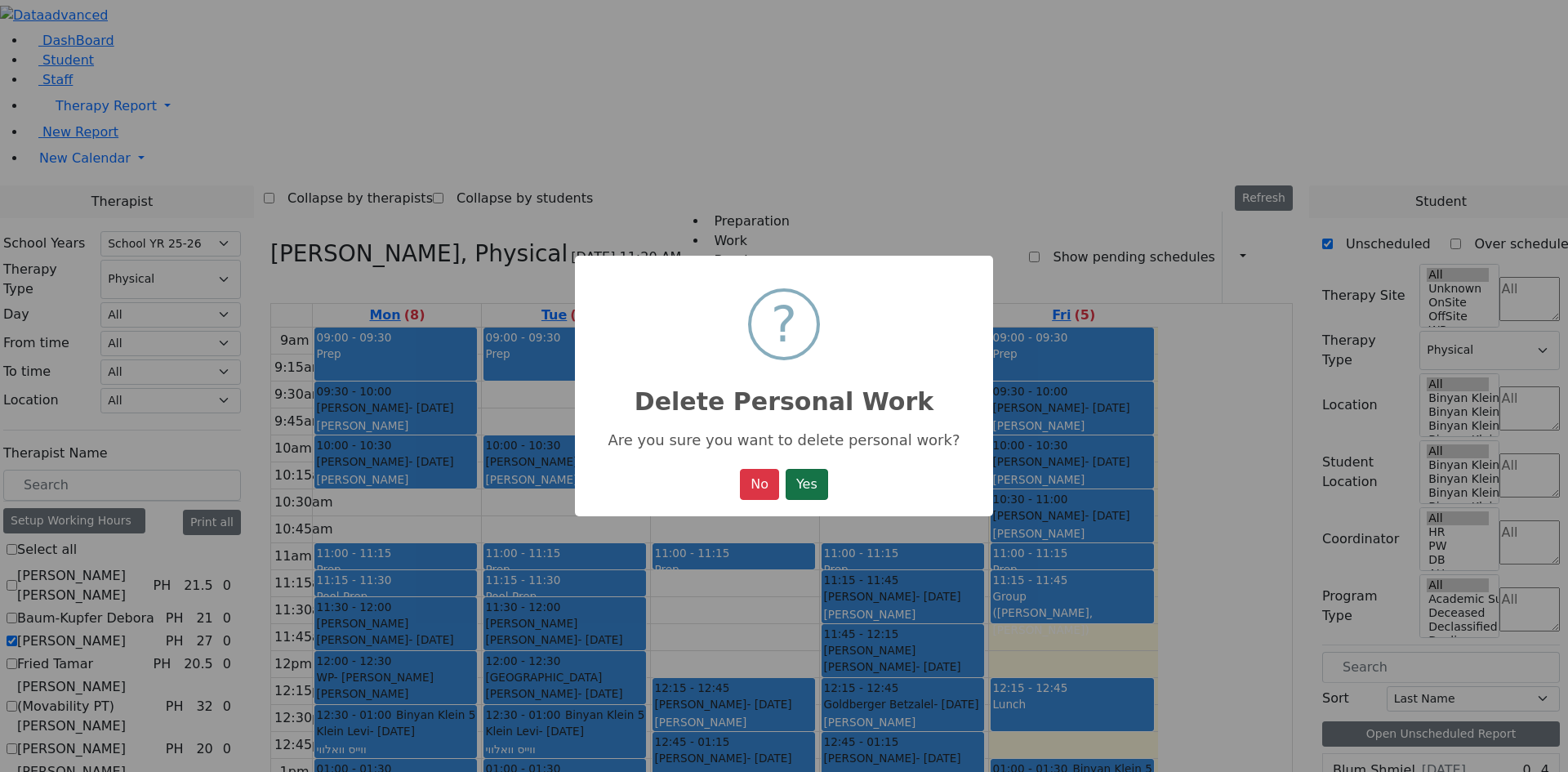
click at [827, 479] on button "Yes" at bounding box center [806, 484] width 42 height 31
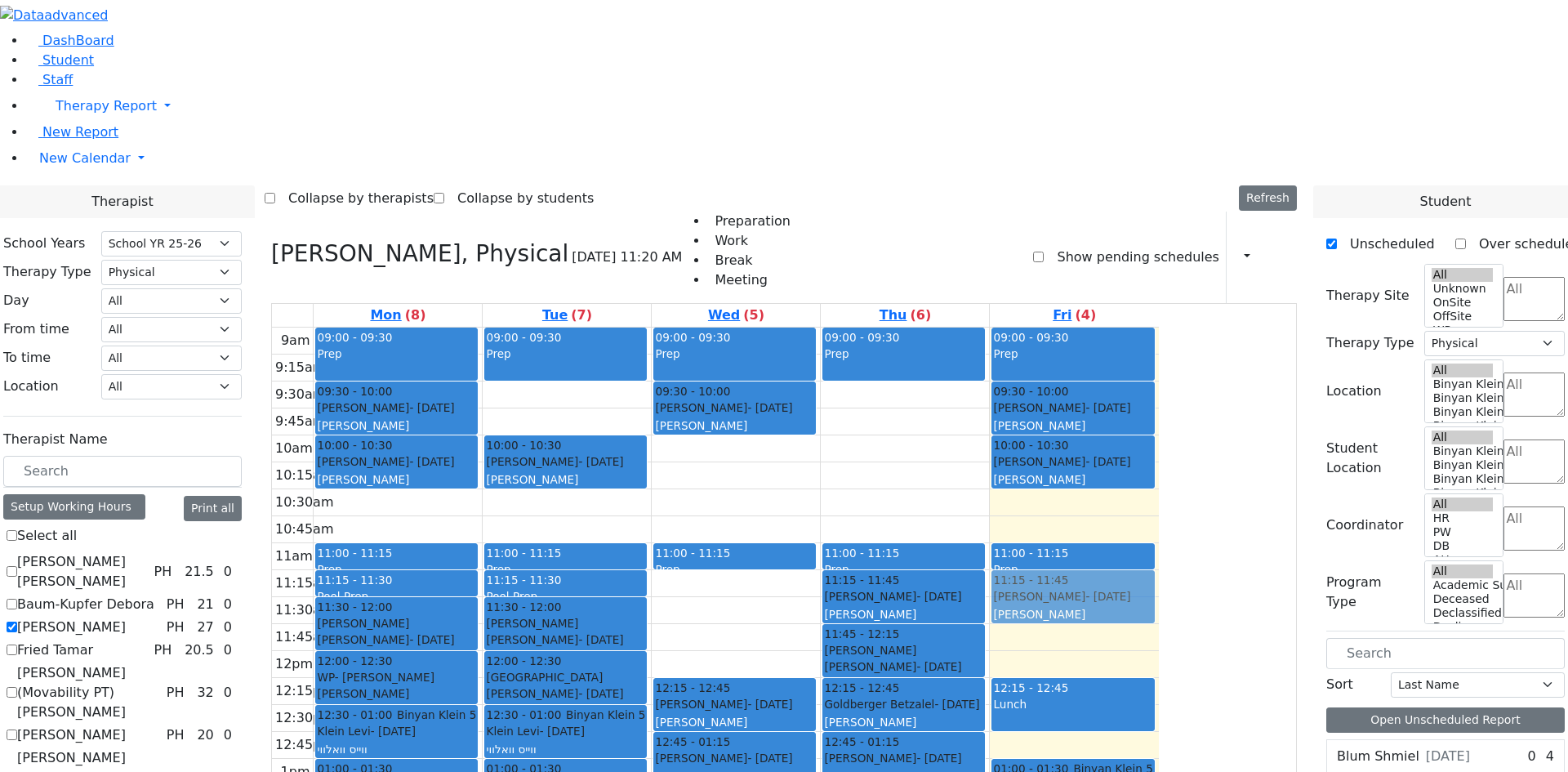
drag, startPoint x: 1199, startPoint y: 282, endPoint x: 1204, endPoint y: 368, distance: 86.1
click at [1159, 368] on div "09:00 - 09:30 Prep 09:30 - 10:00 Falkowitz Yitzchok - 05/20/2014 Volfman Dovid …" at bounding box center [1074, 650] width 169 height 646
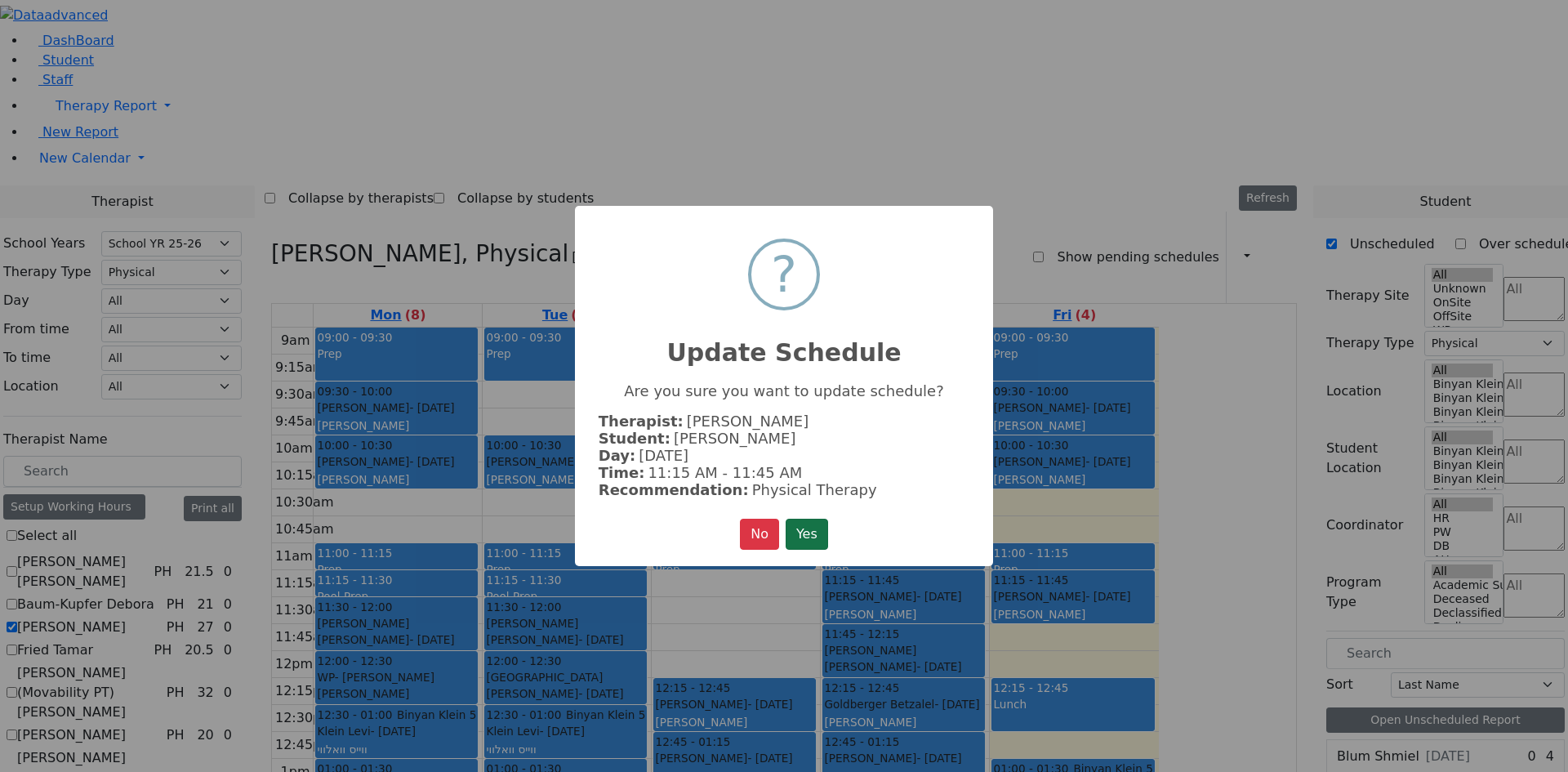
click at [802, 530] on button "Yes" at bounding box center [806, 534] width 42 height 31
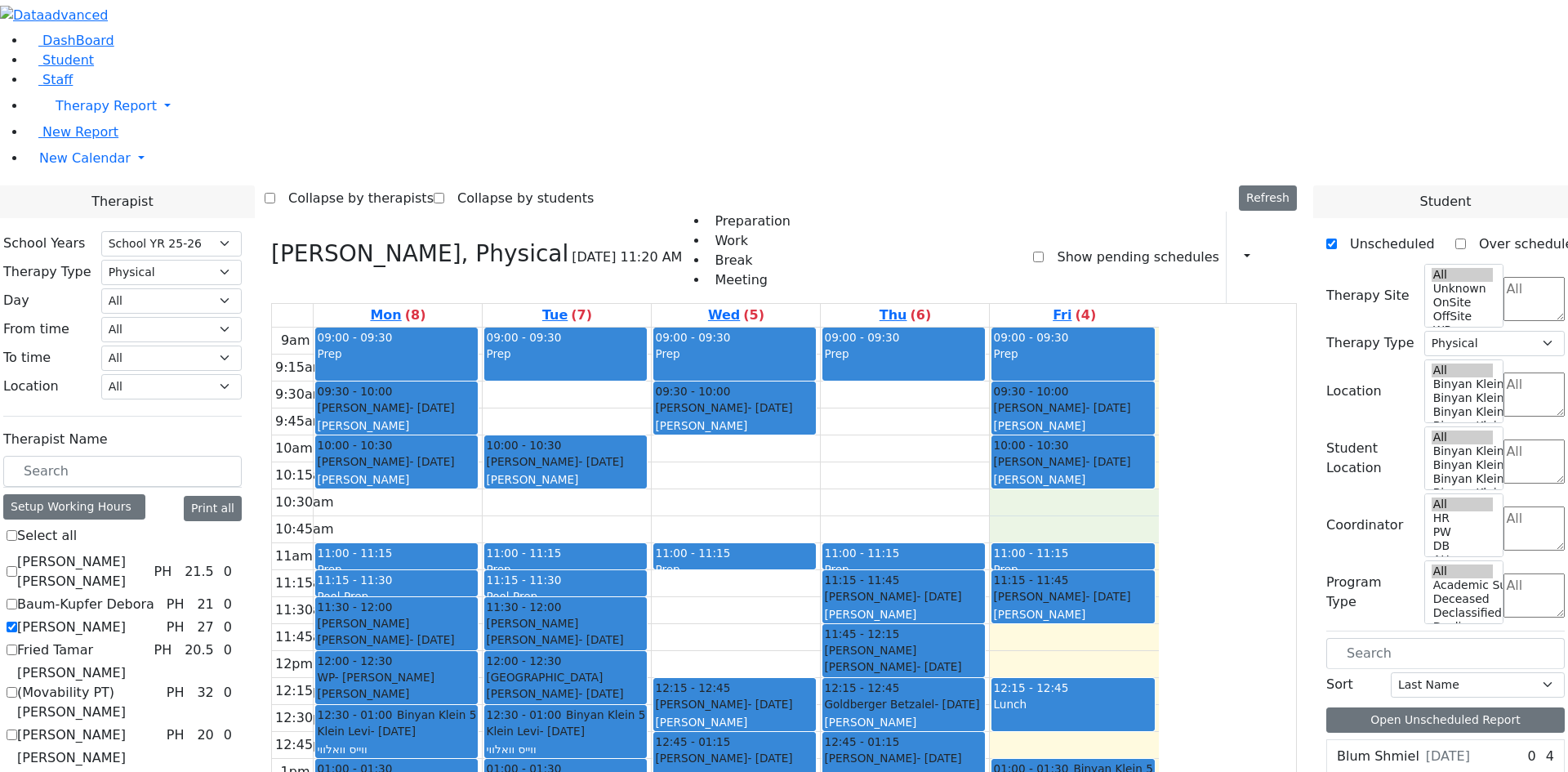
drag, startPoint x: 1220, startPoint y: 279, endPoint x: 1220, endPoint y: 293, distance: 14.0
click at [1159, 327] on div "9am 9:15am 9:30am 9:45am 10am 10:15am 10:30am 10:45am 11am 11:15am 11:30am 11:4…" at bounding box center [715, 650] width 887 height 646
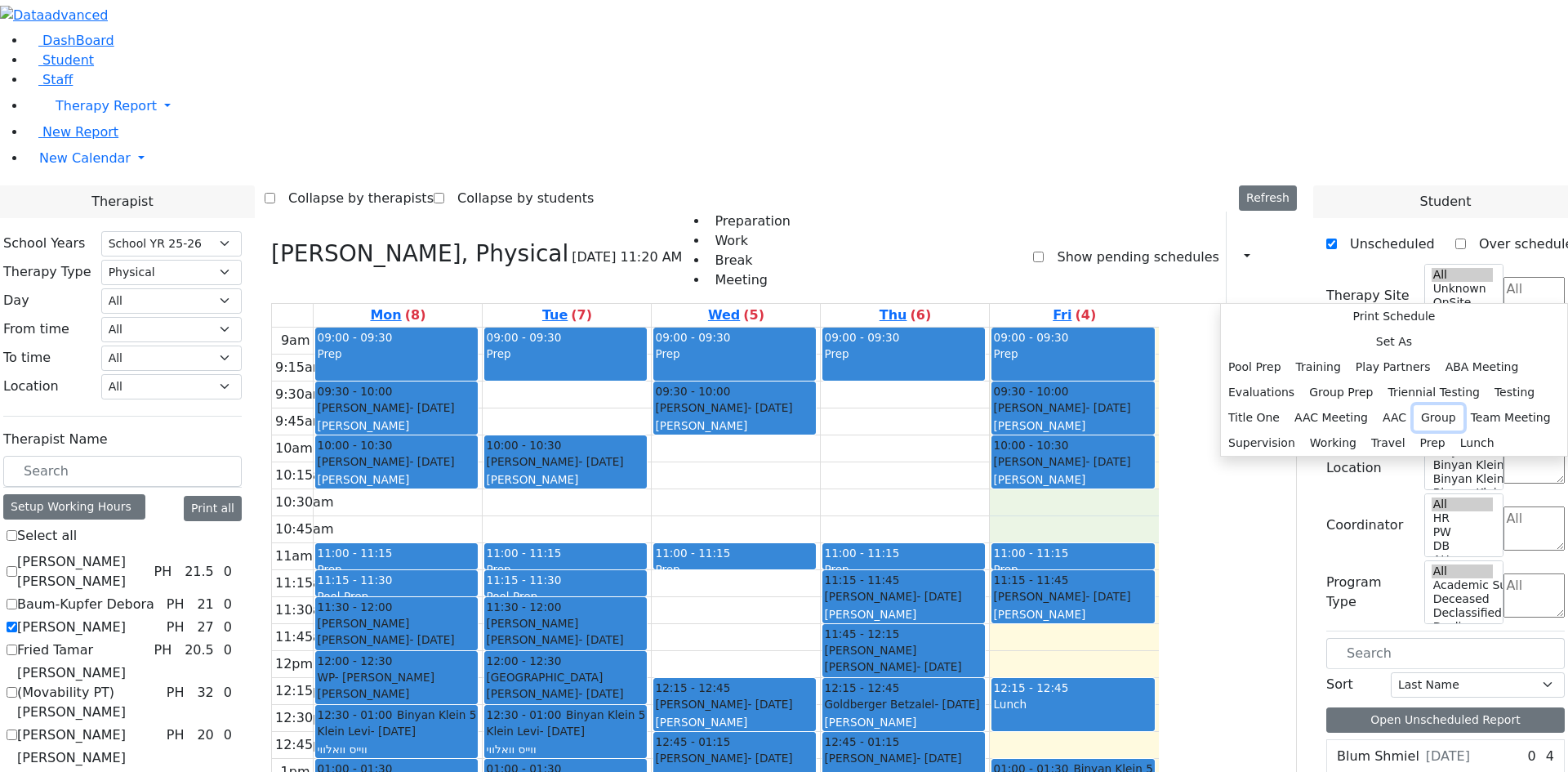
click at [1432, 431] on button "Group" at bounding box center [1438, 417] width 50 height 26
select select "5"
select select "10:30:00"
select select "11:00:00"
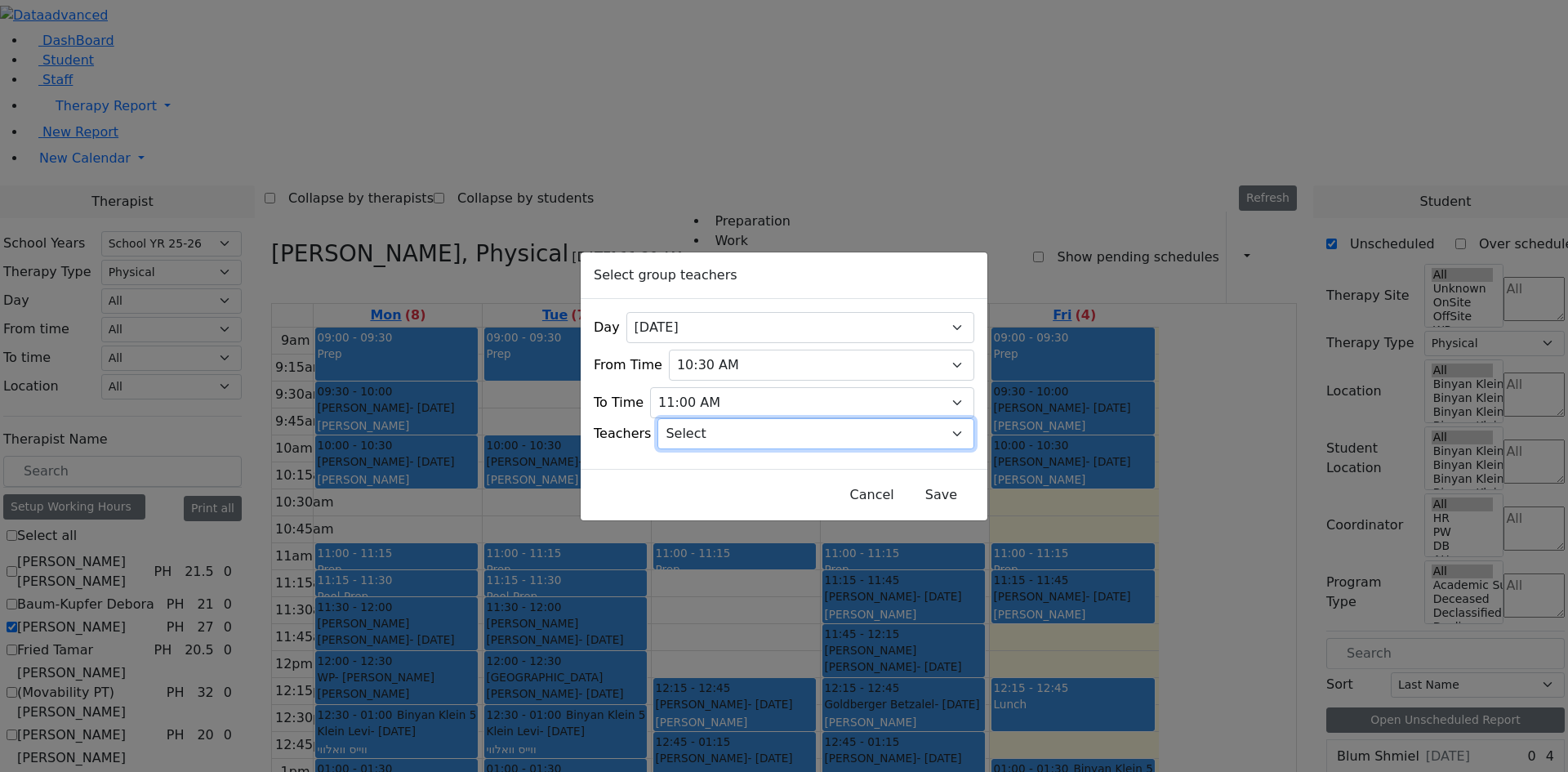
click at [736, 427] on select "Select Aliza, Ptalis Atara, Gross Avraham (Alan), Feigenbaum Bluma, Kramer Brac…" at bounding box center [815, 434] width 317 height 31
select select "2072"
click at [679, 418] on select "Select Aliza, Ptalis Atara, Gross Avraham (Alan), Feigenbaum Bluma, Kramer Brac…" at bounding box center [815, 434] width 317 height 31
click at [921, 491] on button "Save" at bounding box center [941, 495] width 73 height 31
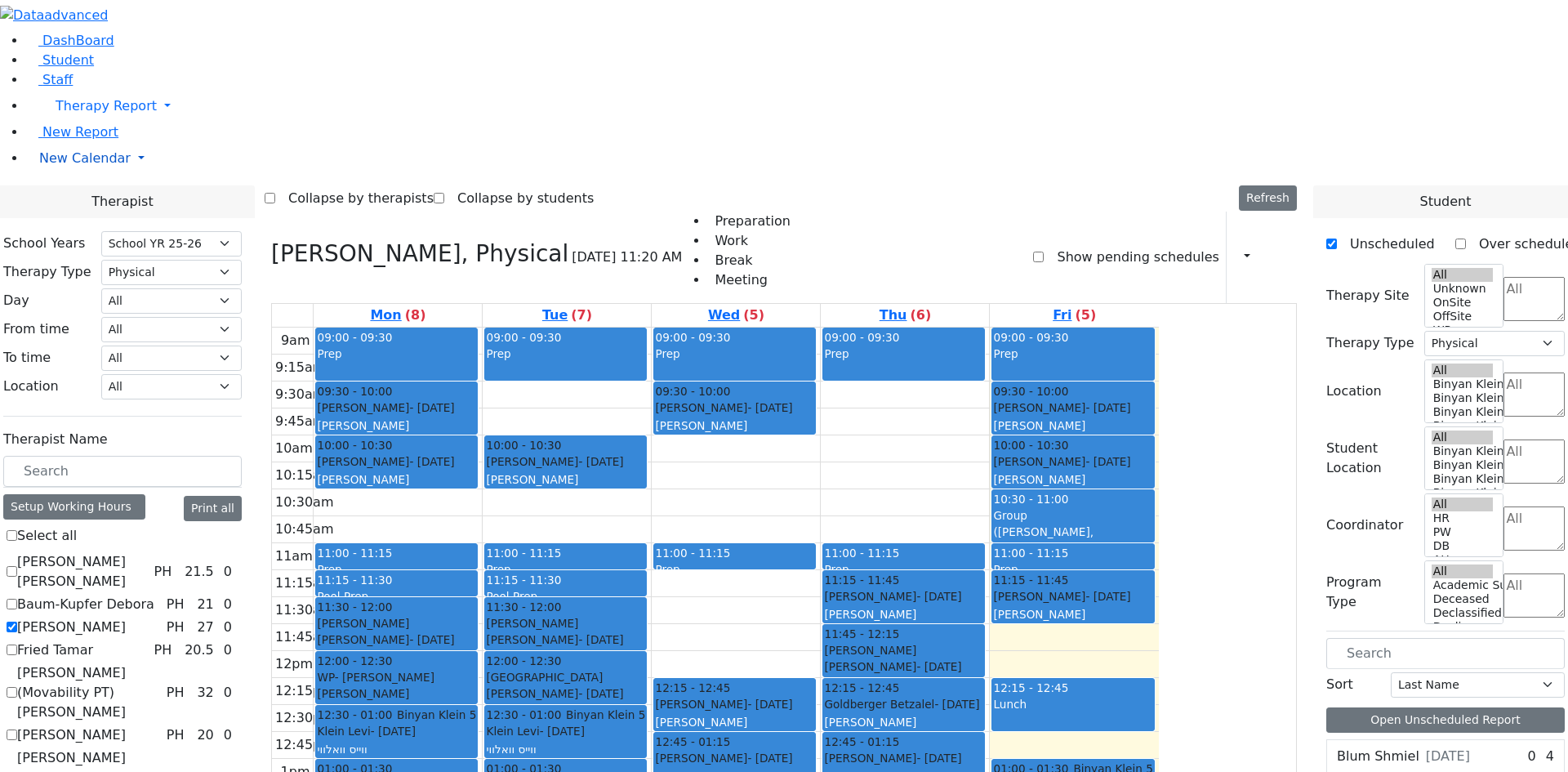
click at [85, 166] on span "New Calendar" at bounding box center [84, 158] width 92 height 16
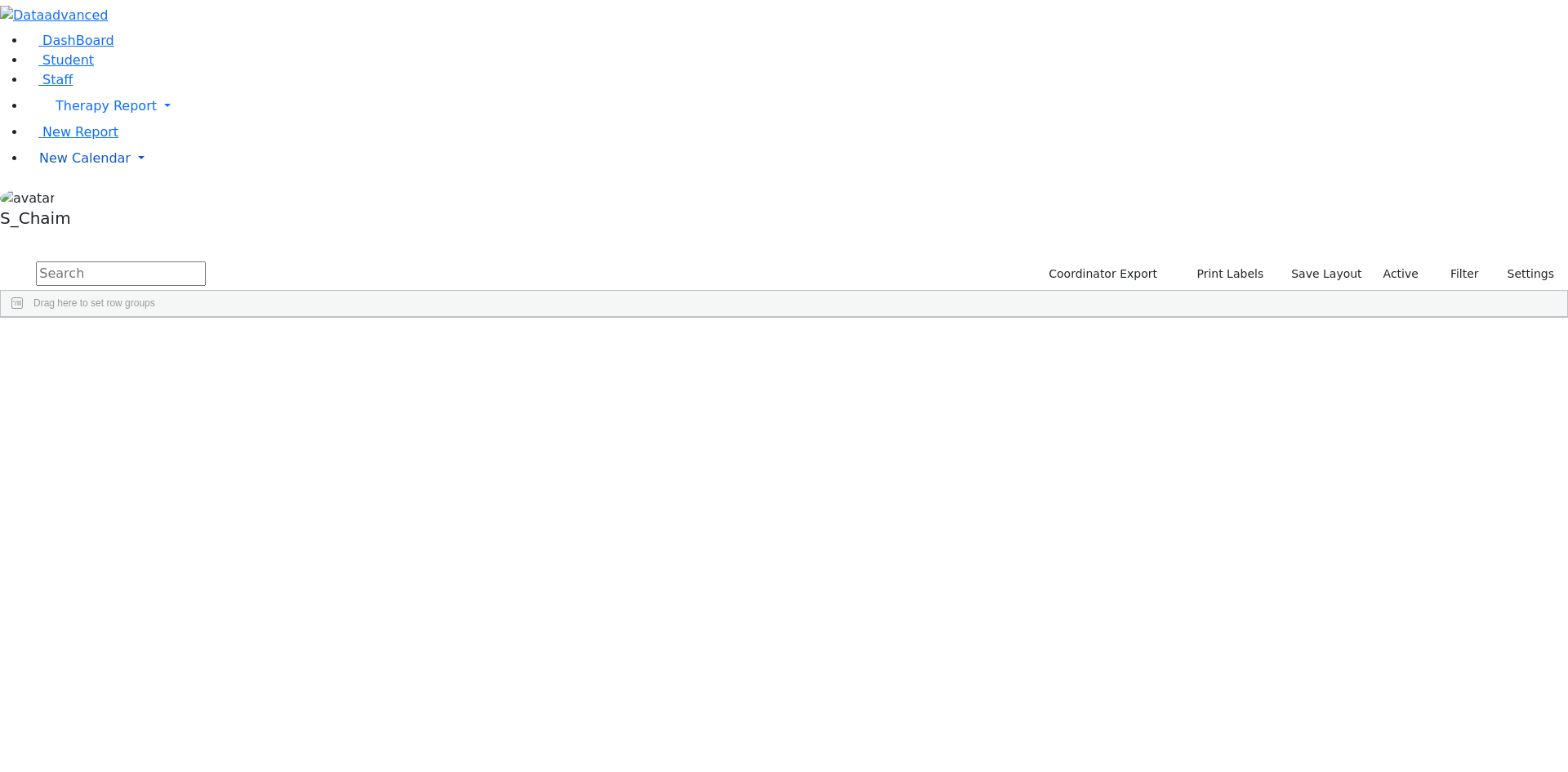
click at [99, 166] on span "New Calendar" at bounding box center [84, 158] width 92 height 16
click at [109, 218] on span "Teacher Report" at bounding box center [88, 210] width 98 height 16
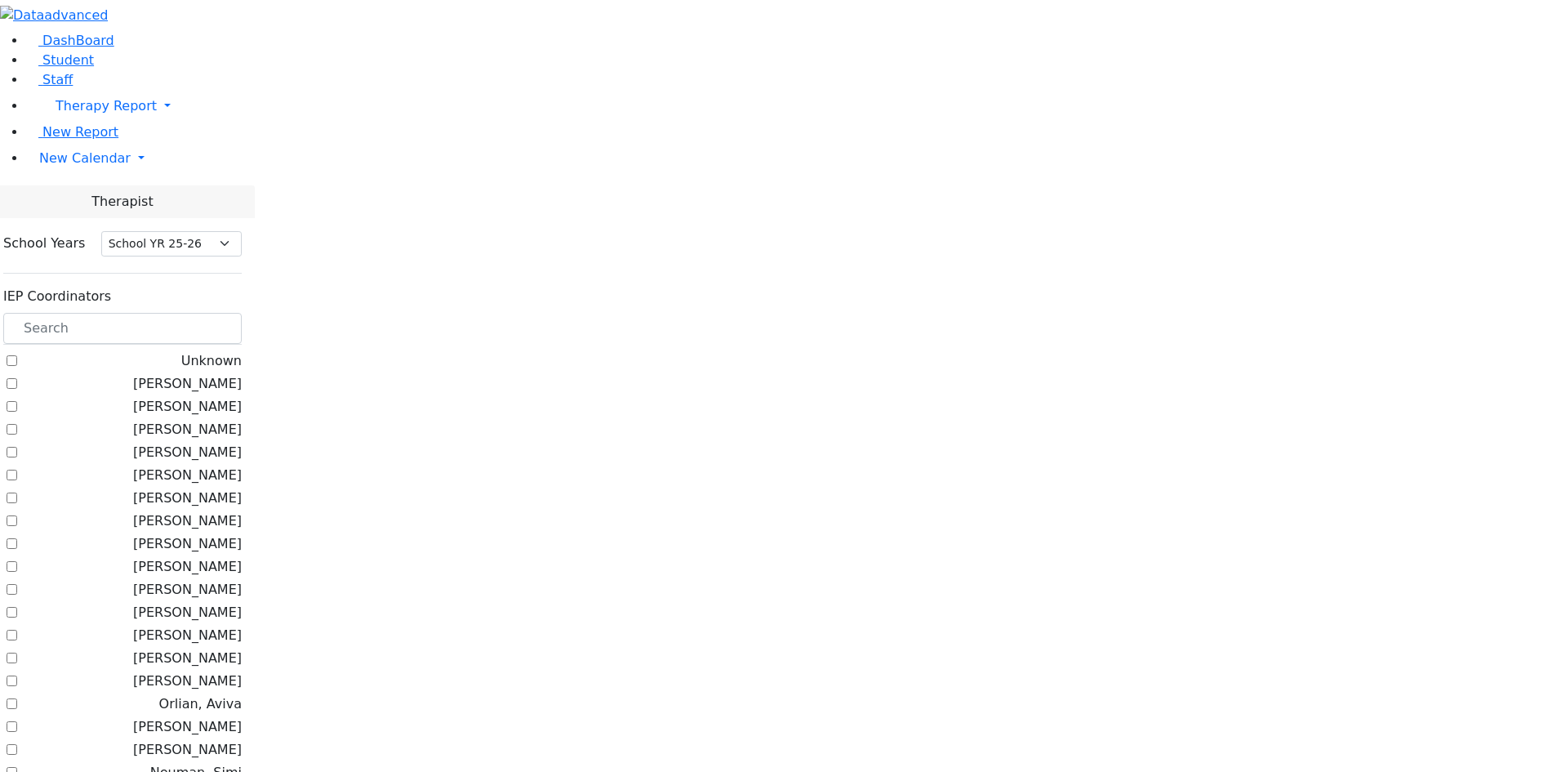
select select "212"
click at [241, 312] on input "text" at bounding box center [122, 328] width 238 height 31
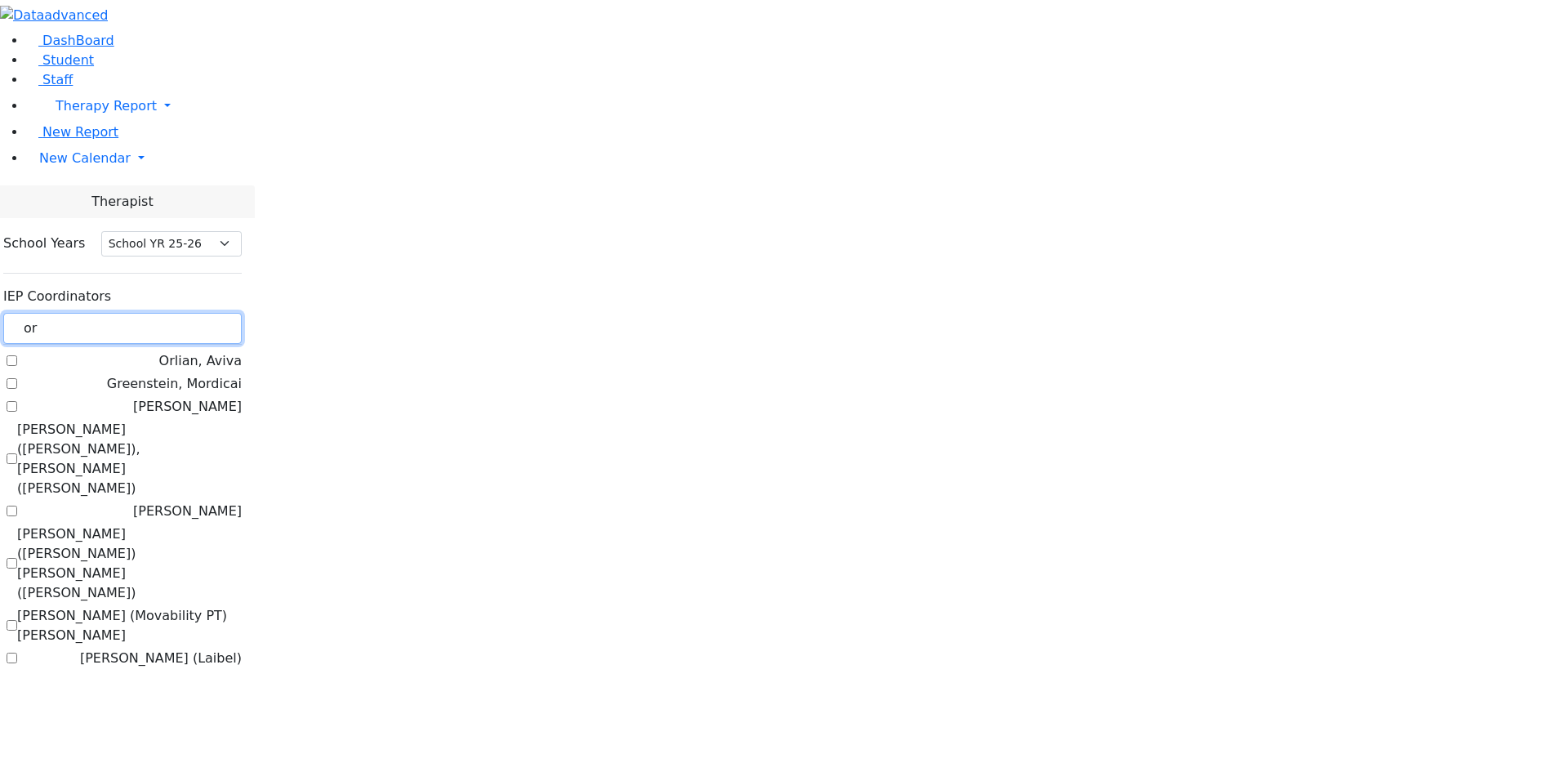
type input "or"
click at [241, 648] on label "[PERSON_NAME] (Laibel)" at bounding box center [161, 658] width 162 height 20
click at [17, 652] on input "[PERSON_NAME] (Laibel)" at bounding box center [12, 657] width 11 height 11
checkbox input "true"
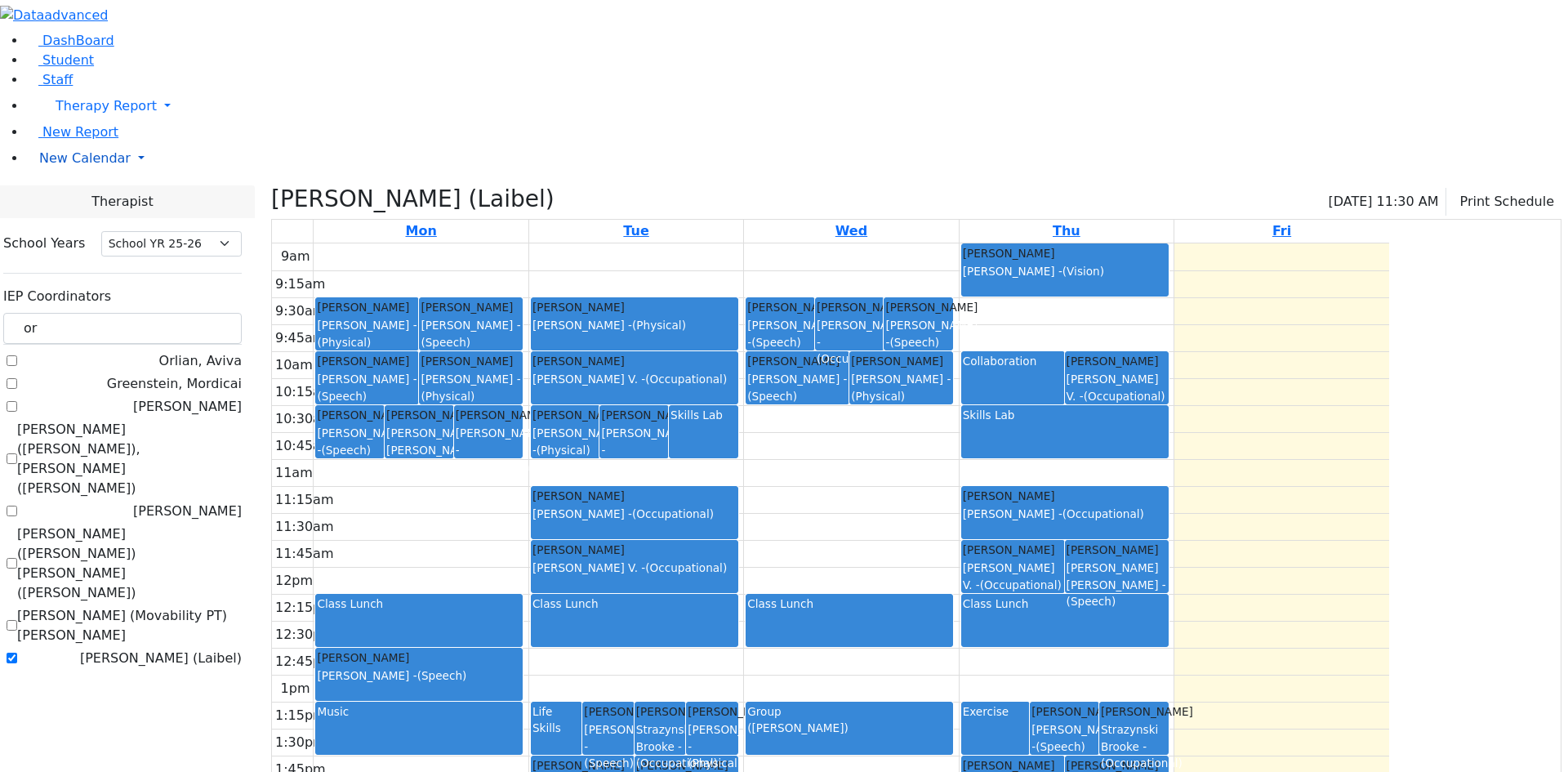
click at [77, 166] on span "New Calendar" at bounding box center [84, 158] width 92 height 16
click at [94, 198] on span "Calendar" at bounding box center [64, 190] width 59 height 16
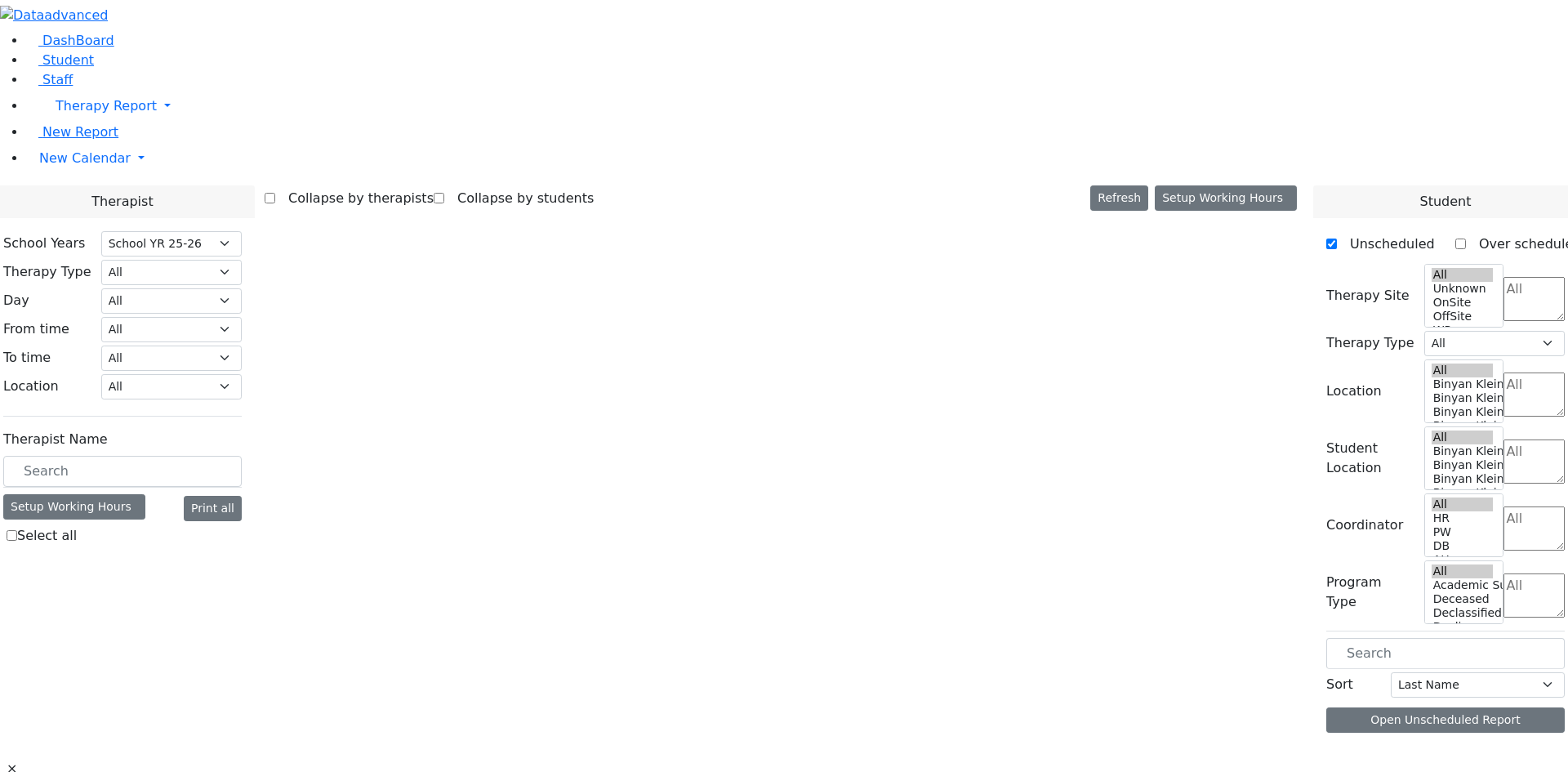
select select "212"
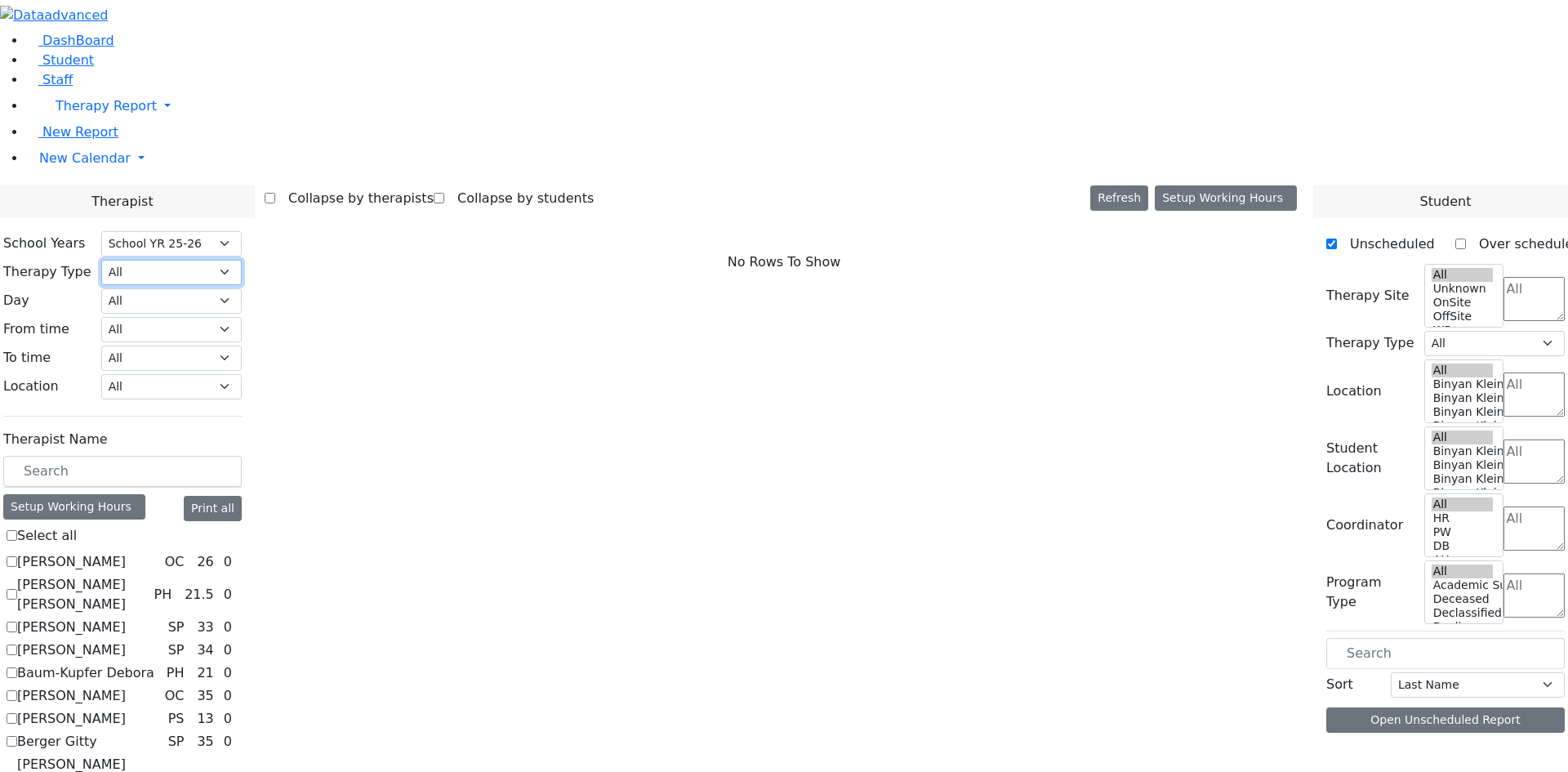
click at [241, 260] on select "All Psych Hearing Vision Speech Physical Occupational" at bounding box center [172, 272] width 141 height 26
select select "1"
click at [241, 260] on select "All Psych Hearing Vision Speech Physical Occupational" at bounding box center [172, 272] width 141 height 26
select select "1"
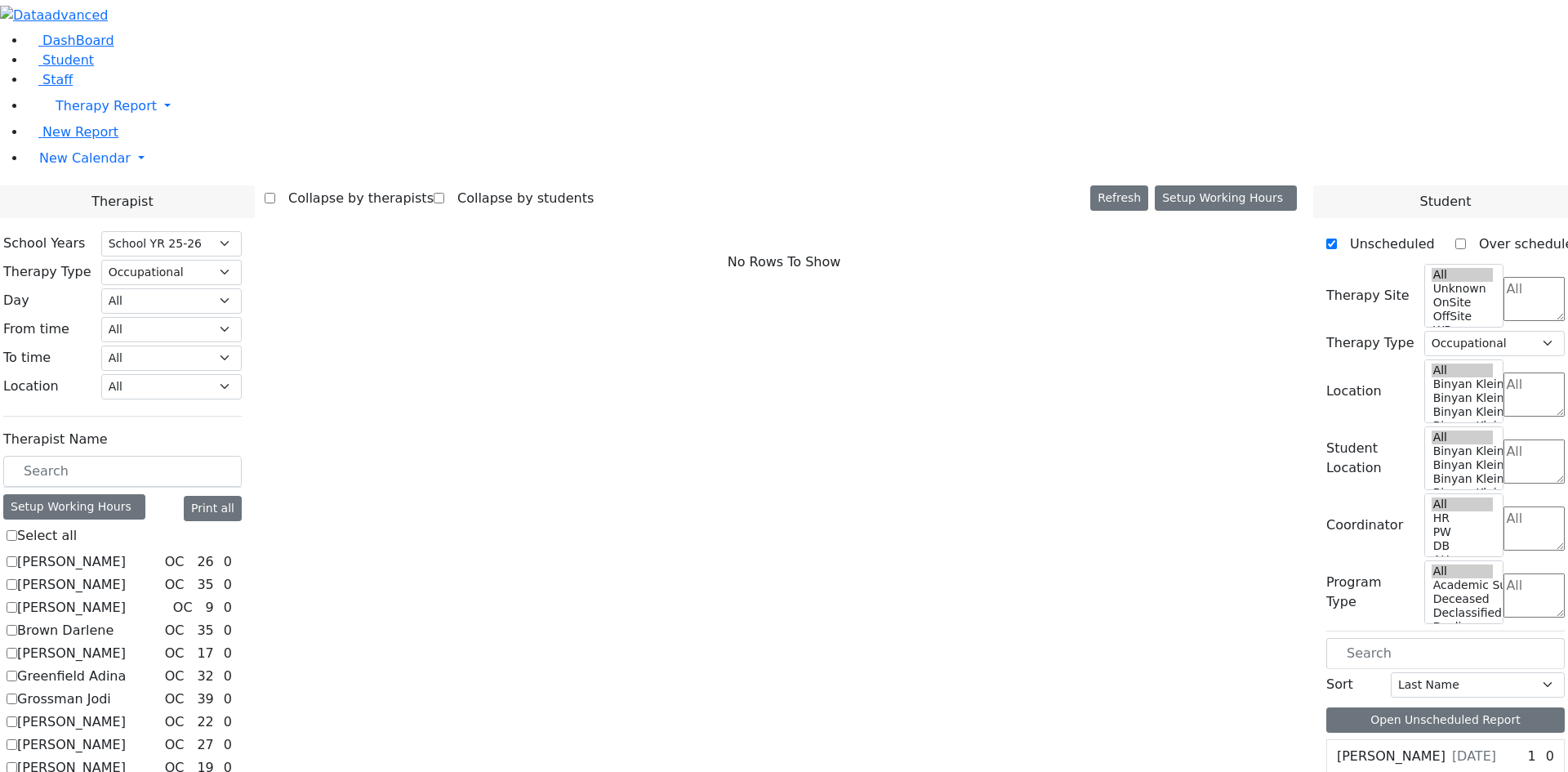
click at [113, 621] on label "Brown Darlene" at bounding box center [65, 631] width 97 height 20
click at [17, 625] on input "Brown Darlene" at bounding box center [12, 630] width 11 height 11
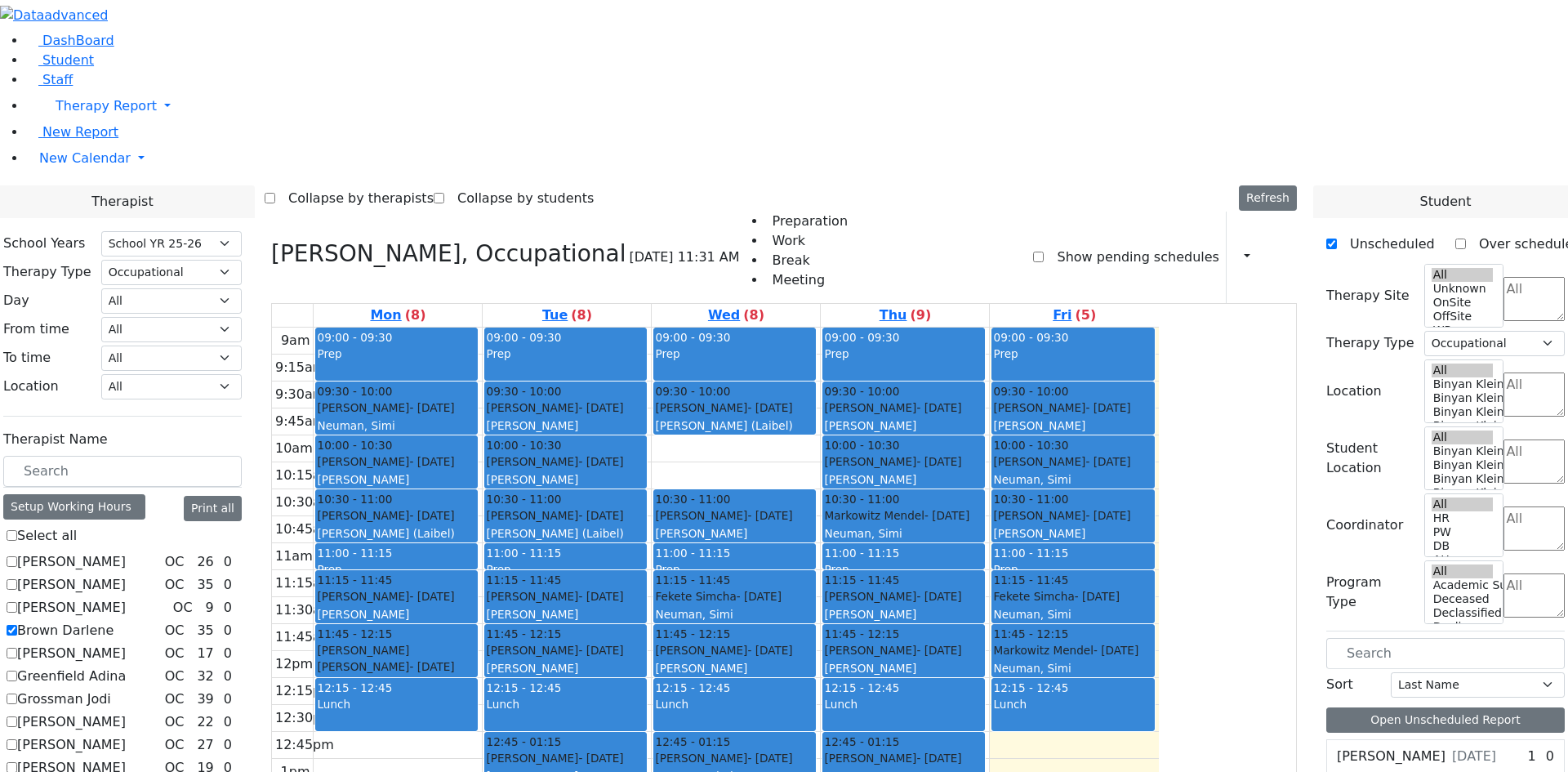
click at [113, 621] on label "Brown Darlene" at bounding box center [65, 631] width 97 height 20
click at [17, 625] on input "Brown Darlene" at bounding box center [12, 630] width 11 height 11
checkbox input "false"
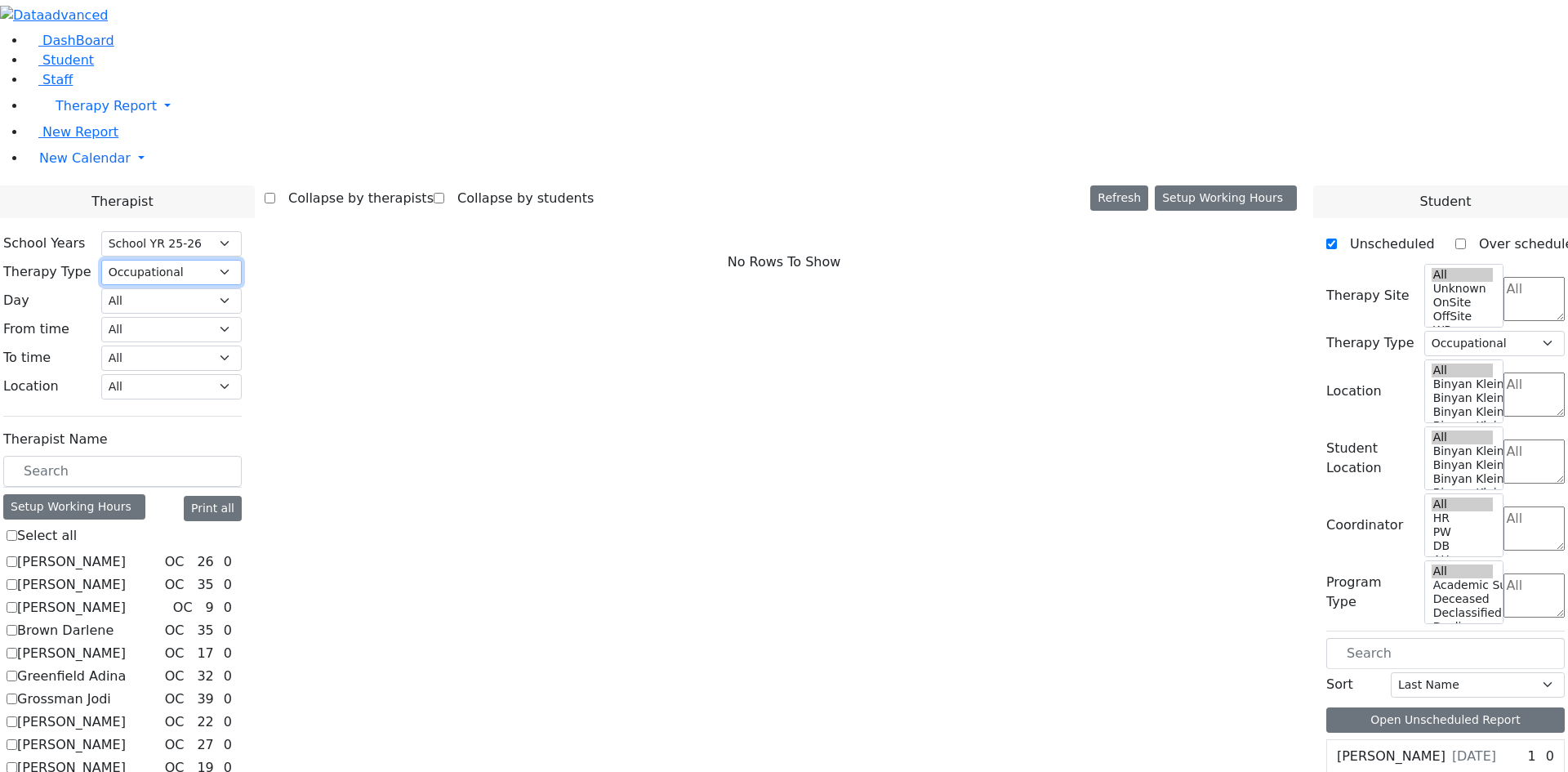
click at [241, 260] on select "All Psych Hearing Vision Speech Physical Occupational" at bounding box center [172, 272] width 141 height 26
select select "3"
click at [241, 260] on select "All Psych Hearing Vision Speech Physical Occupational" at bounding box center [172, 272] width 141 height 26
select select "3"
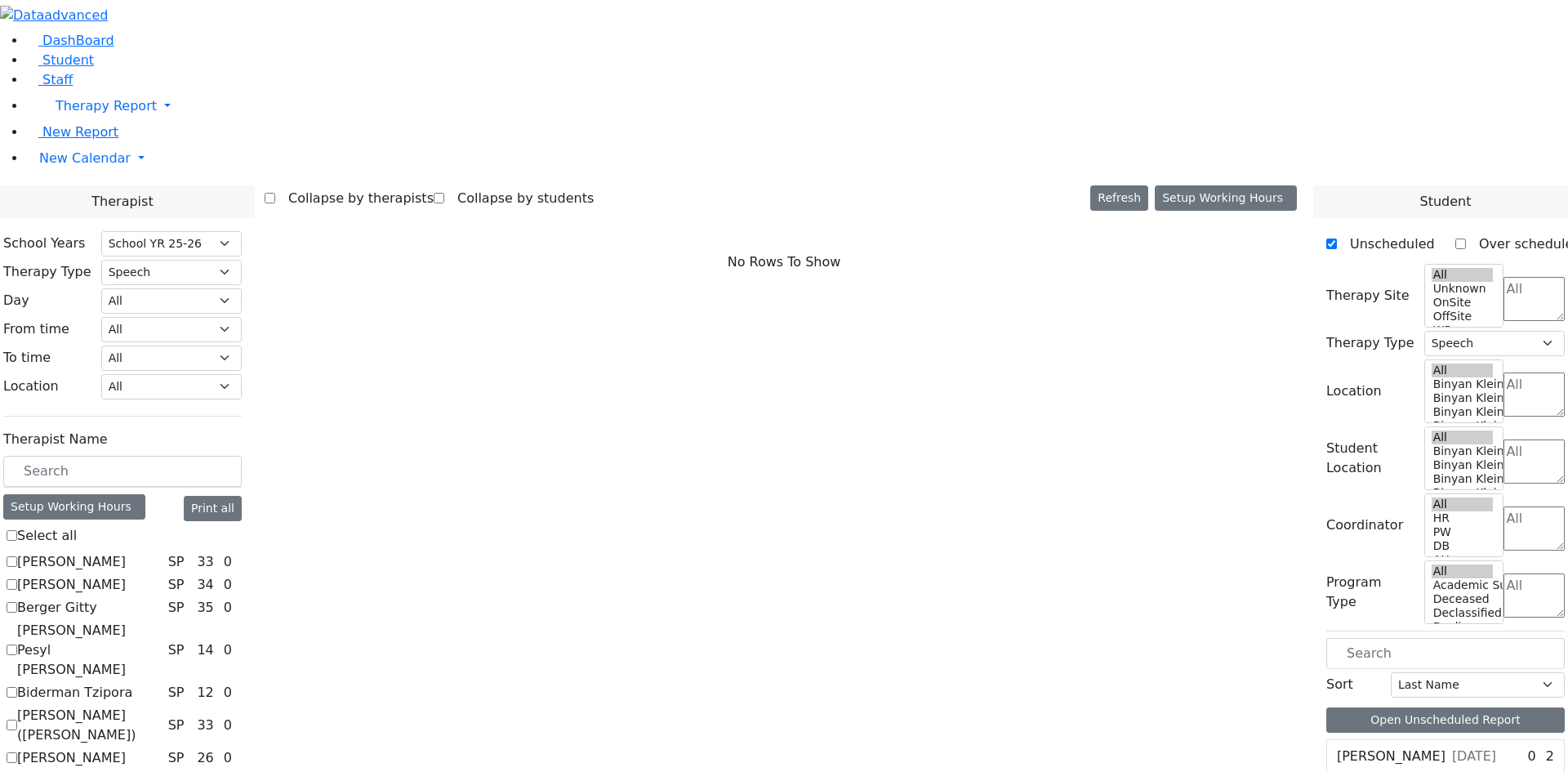
checkbox input "true"
